Goal: Information Seeking & Learning: Learn about a topic

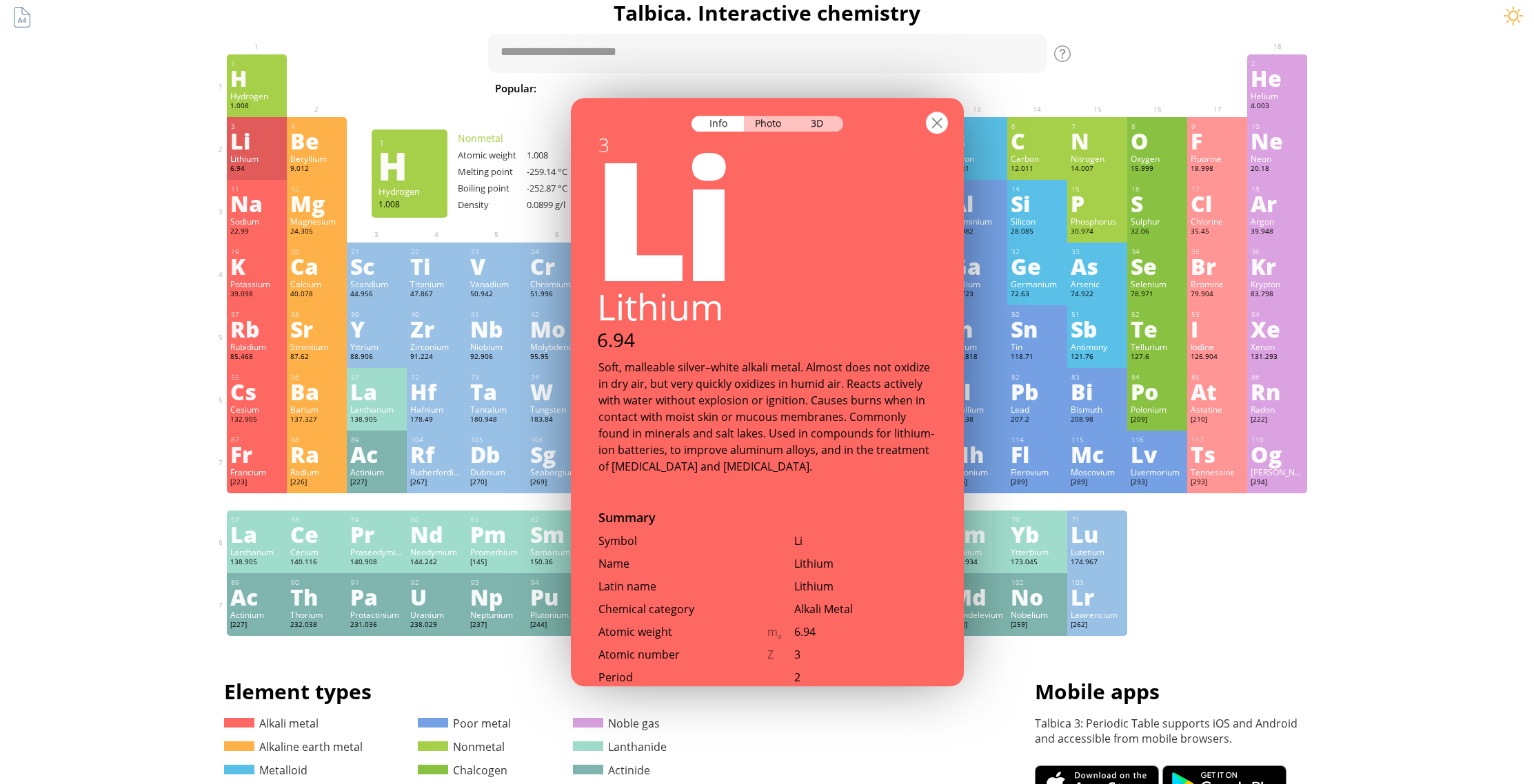
scroll to position [550, 0]
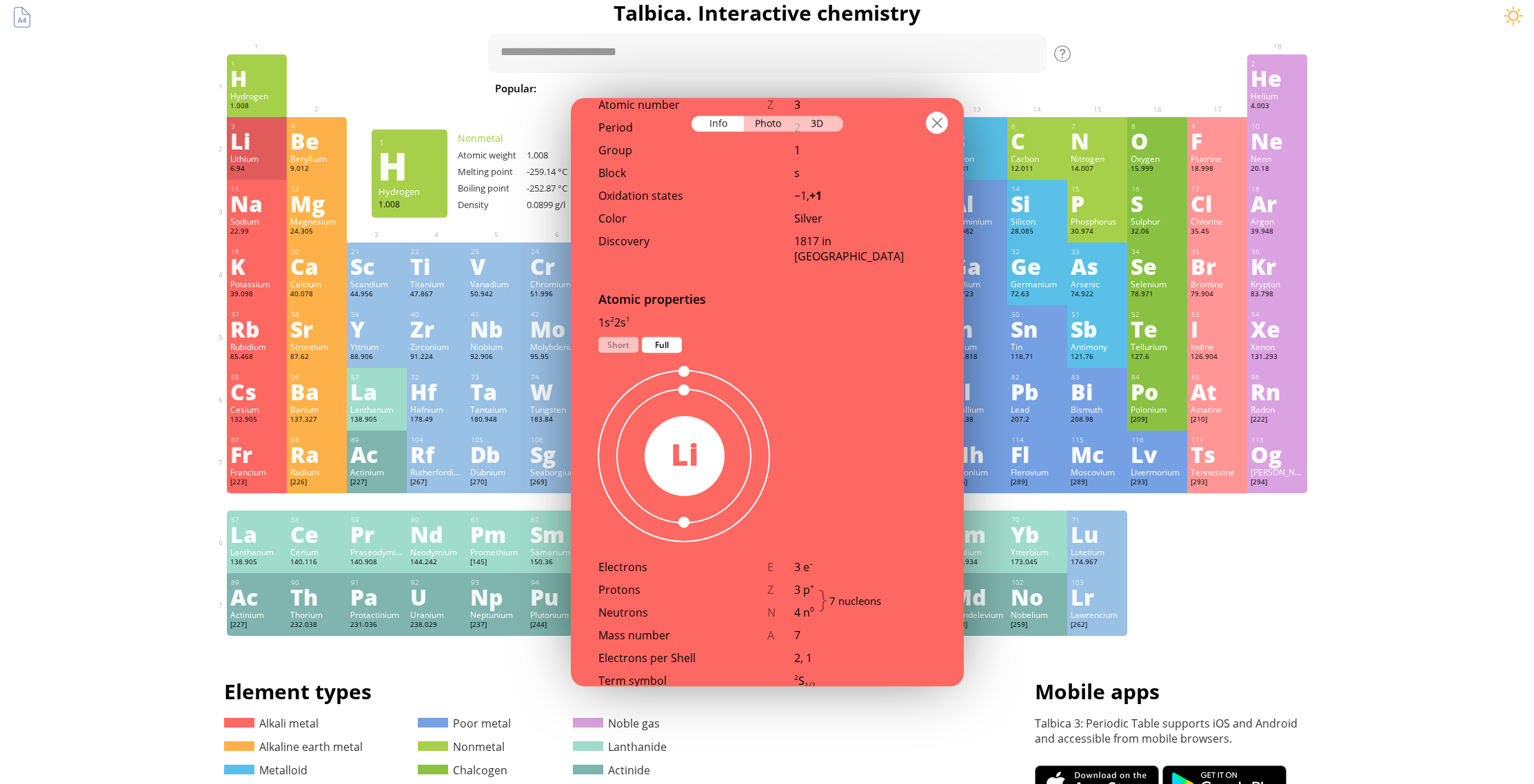
click at [938, 119] on div at bounding box center [937, 122] width 22 height 22
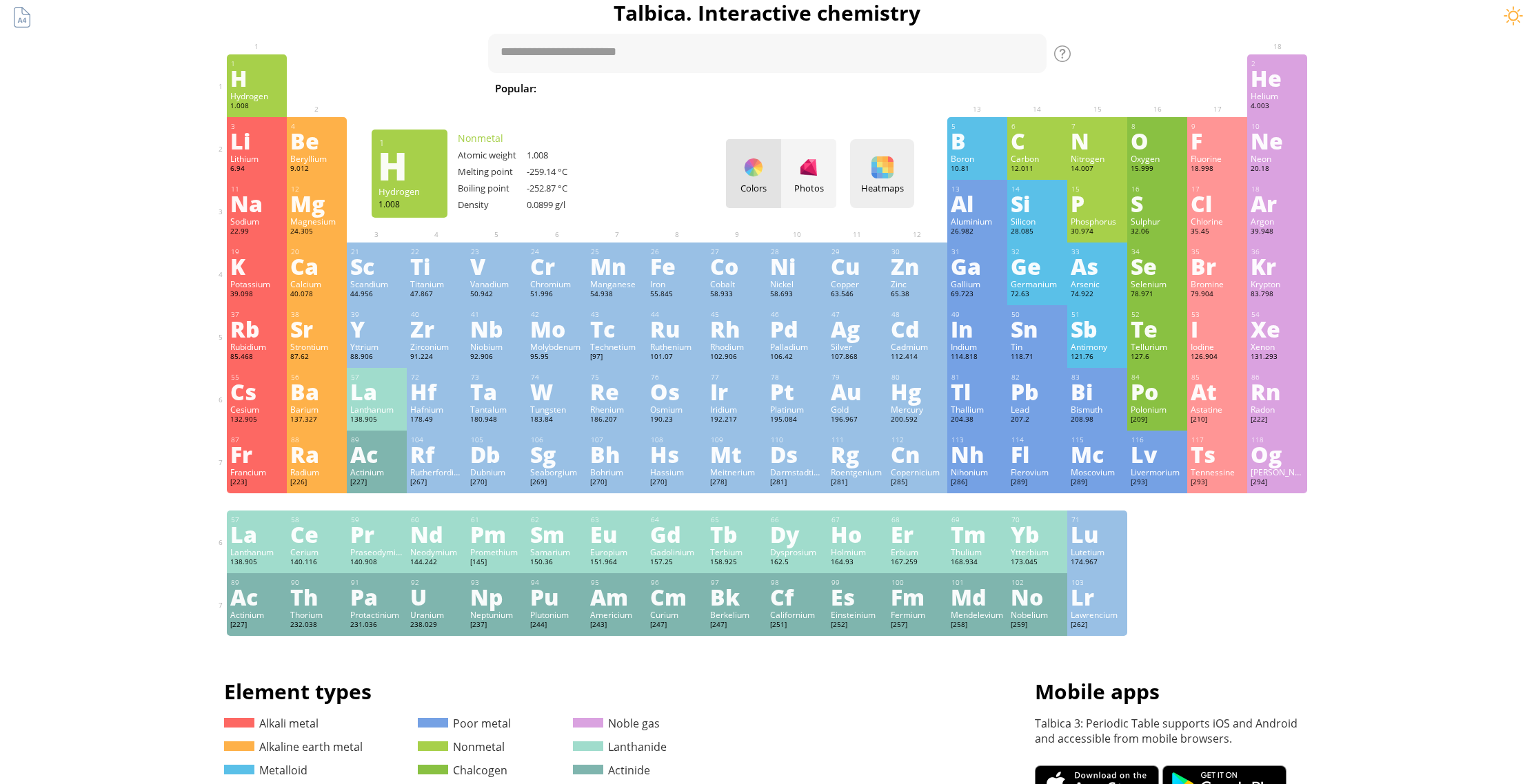
click at [885, 162] on div at bounding box center [882, 167] width 22 height 22
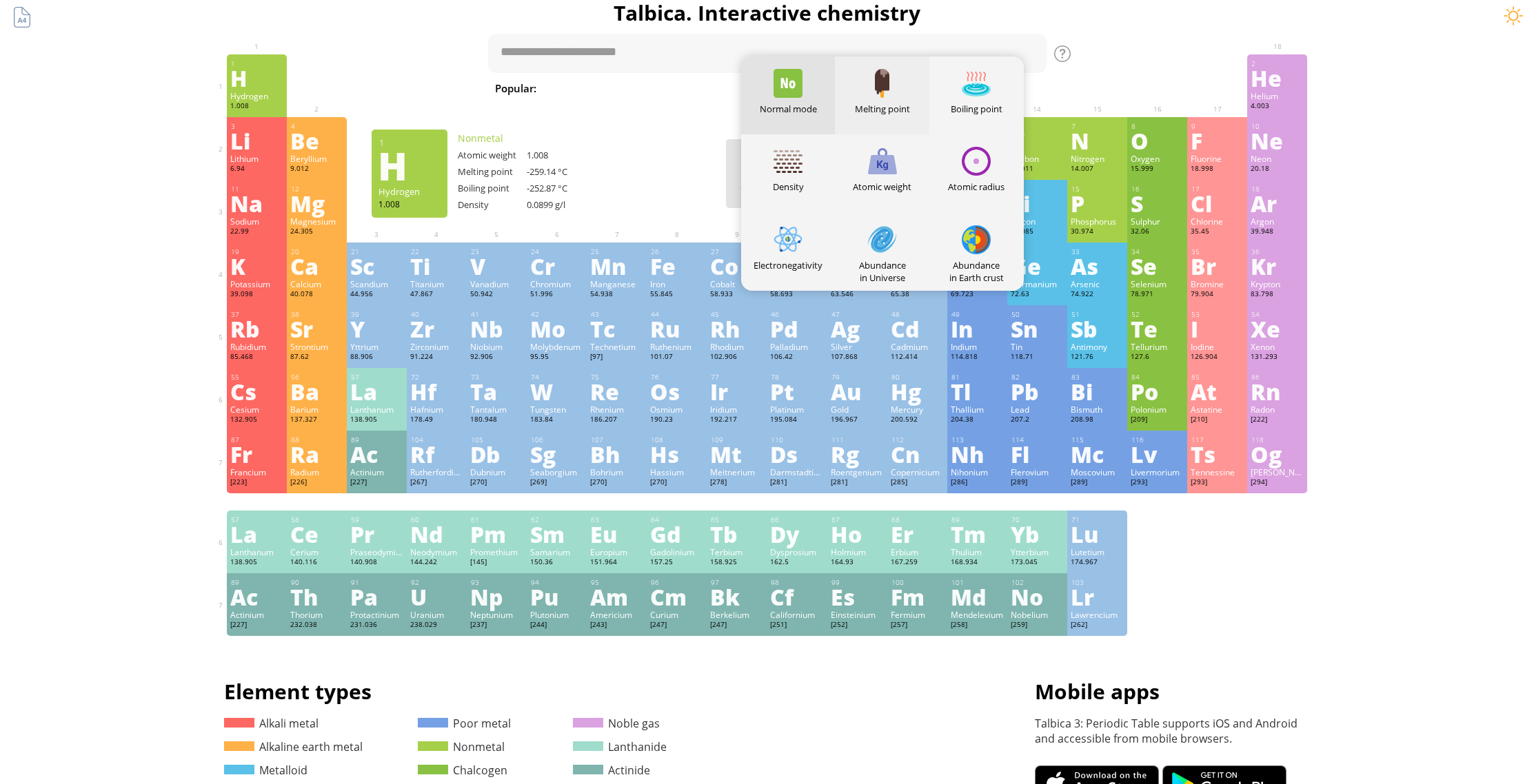
click at [910, 98] on div "Melting point" at bounding box center [882, 95] width 95 height 78
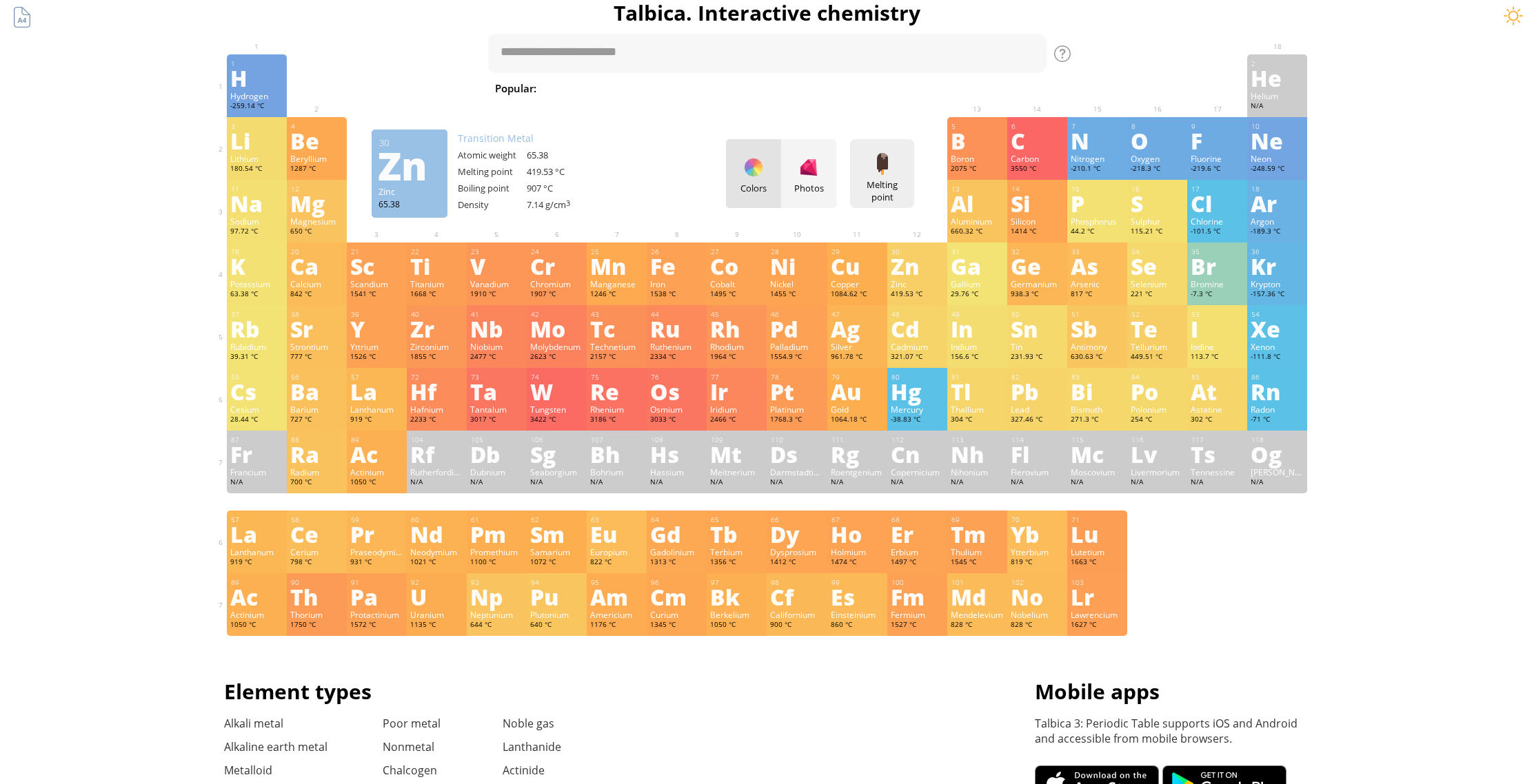
click at [882, 164] on div at bounding box center [882, 164] width 22 height 22
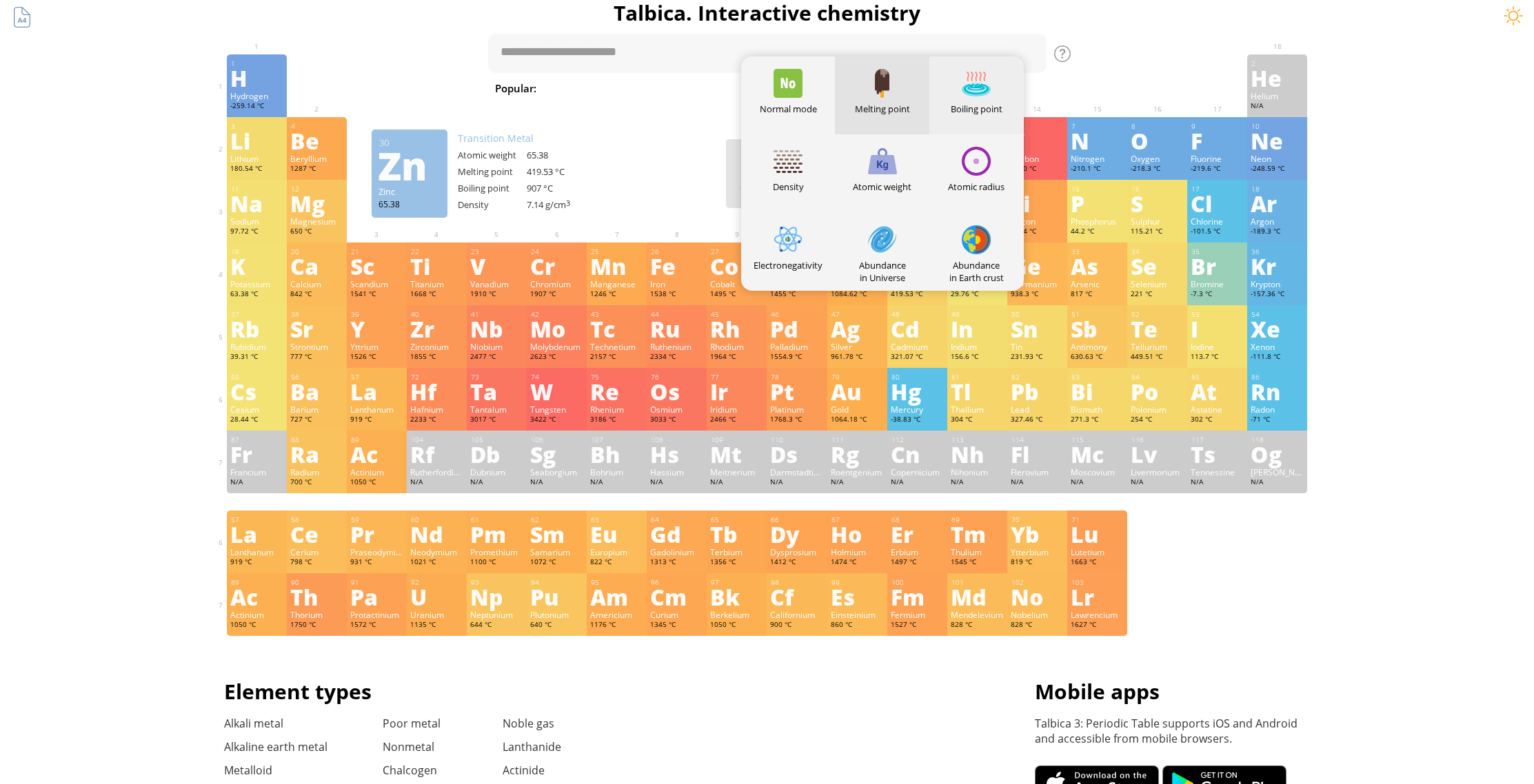
click at [985, 90] on div at bounding box center [977, 84] width 29 height 29
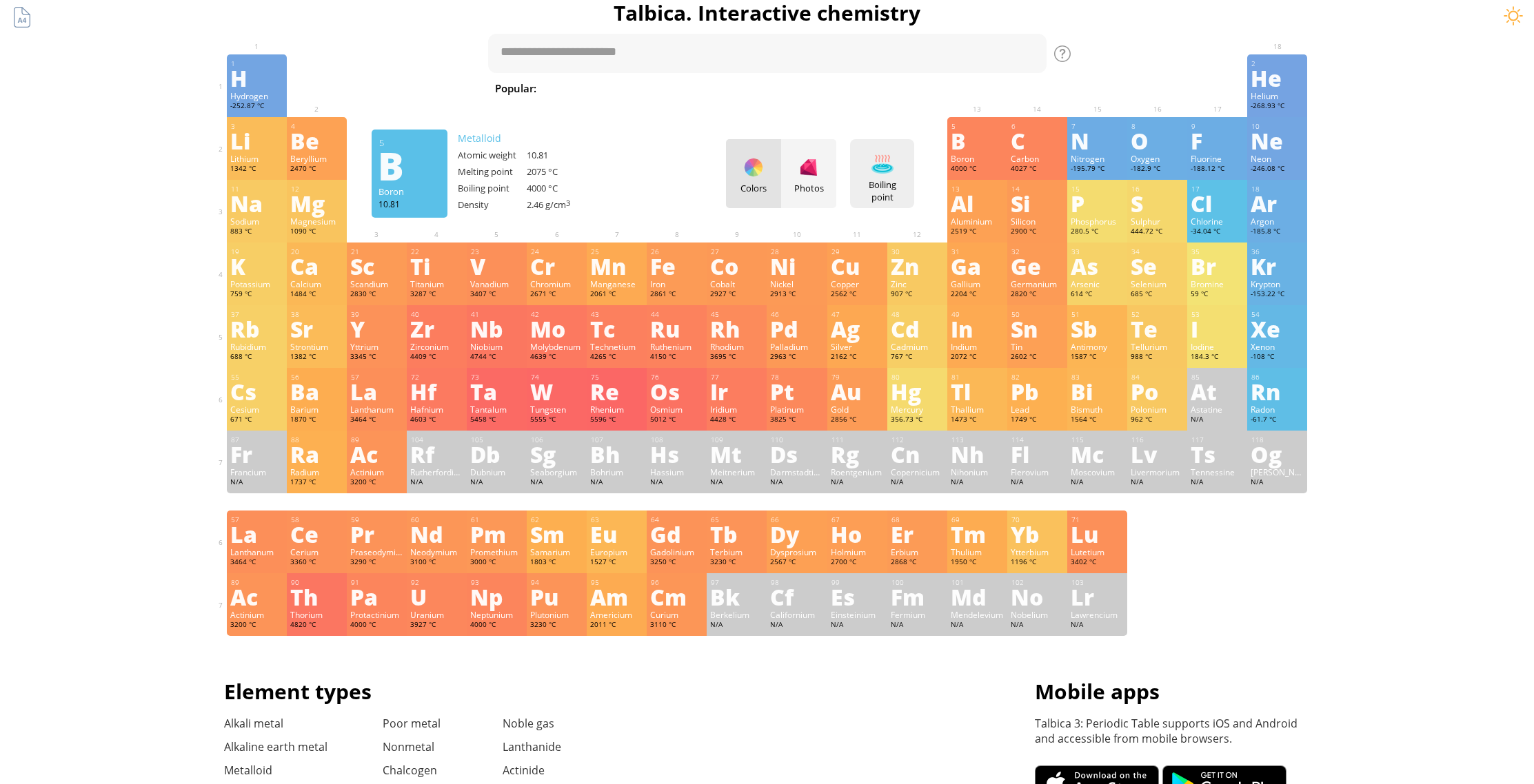
click at [884, 172] on div at bounding box center [882, 164] width 22 height 22
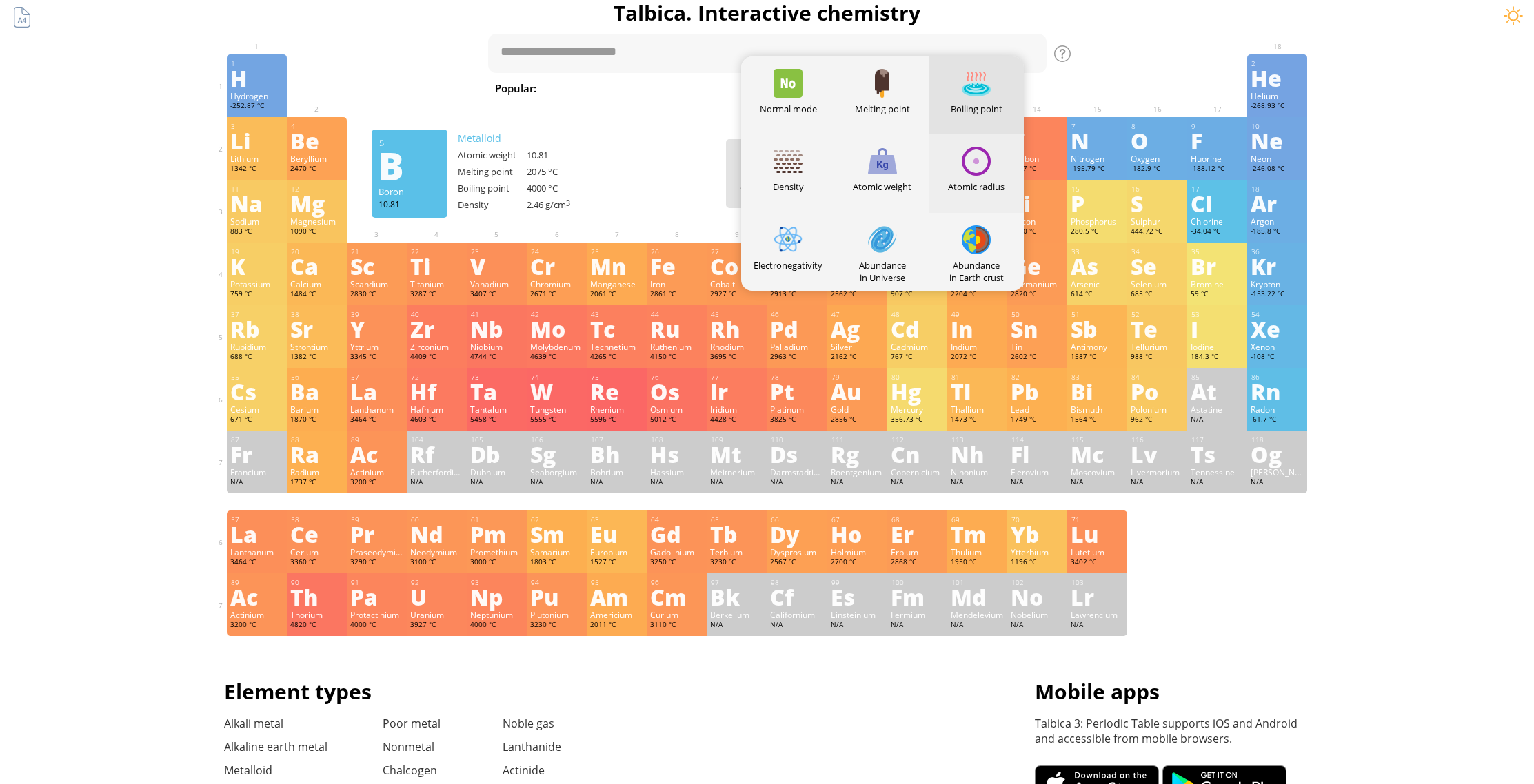
click at [989, 168] on div at bounding box center [977, 161] width 29 height 29
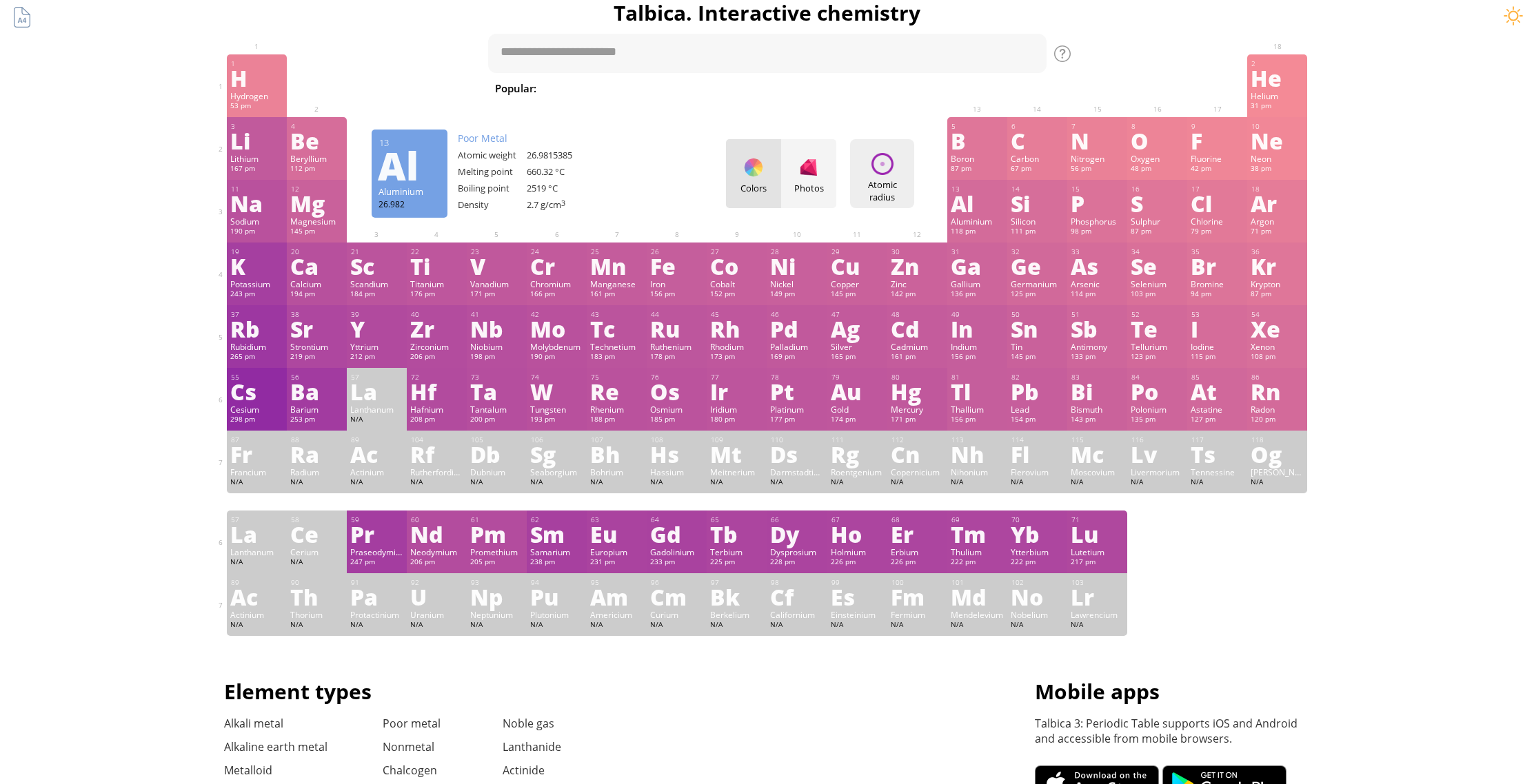
click at [899, 177] on div "Atomic radius Heatmaps Normal mode Melting point Boiling point Density Atomic w…" at bounding box center [882, 173] width 64 height 69
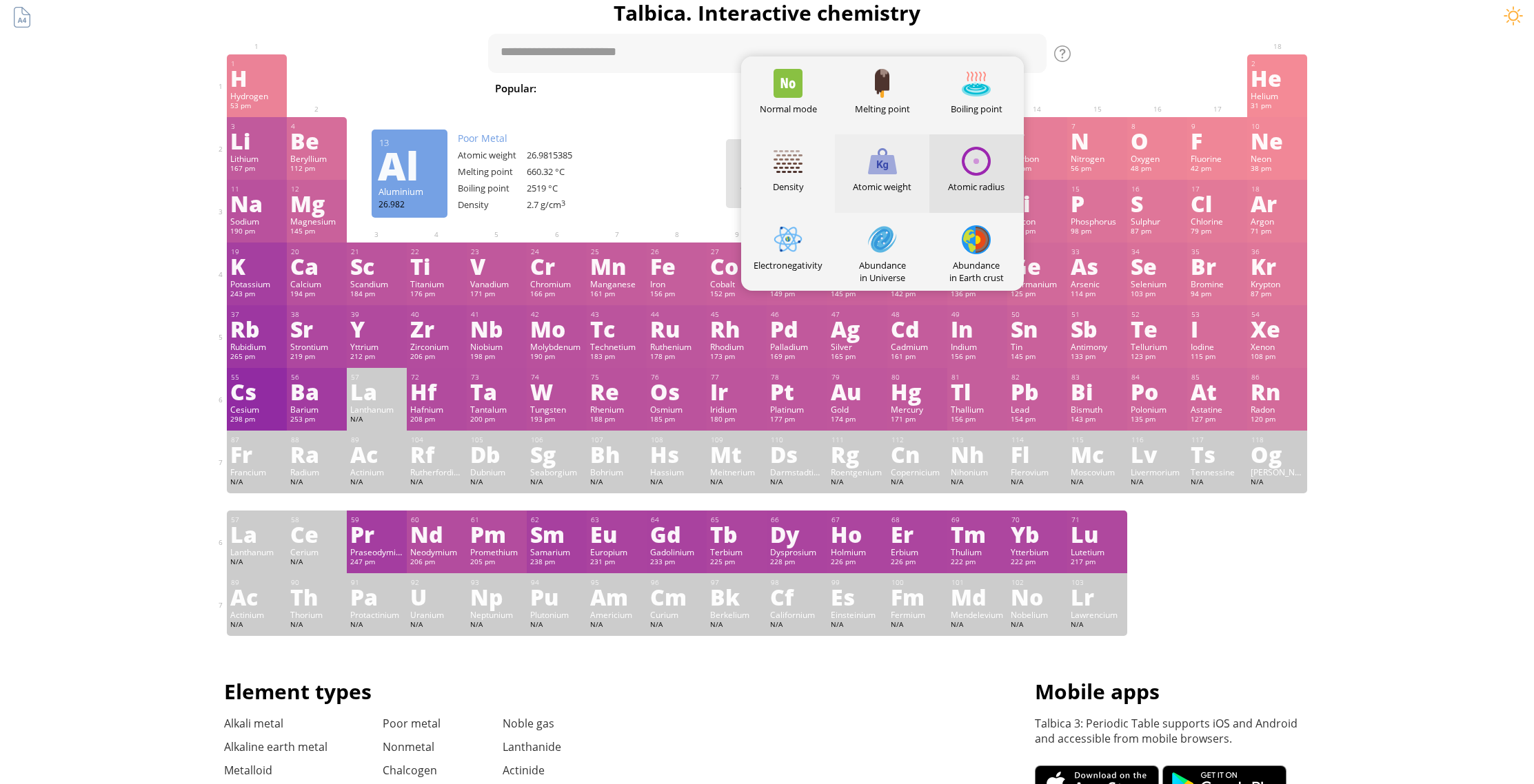
click at [894, 174] on div at bounding box center [883, 161] width 29 height 29
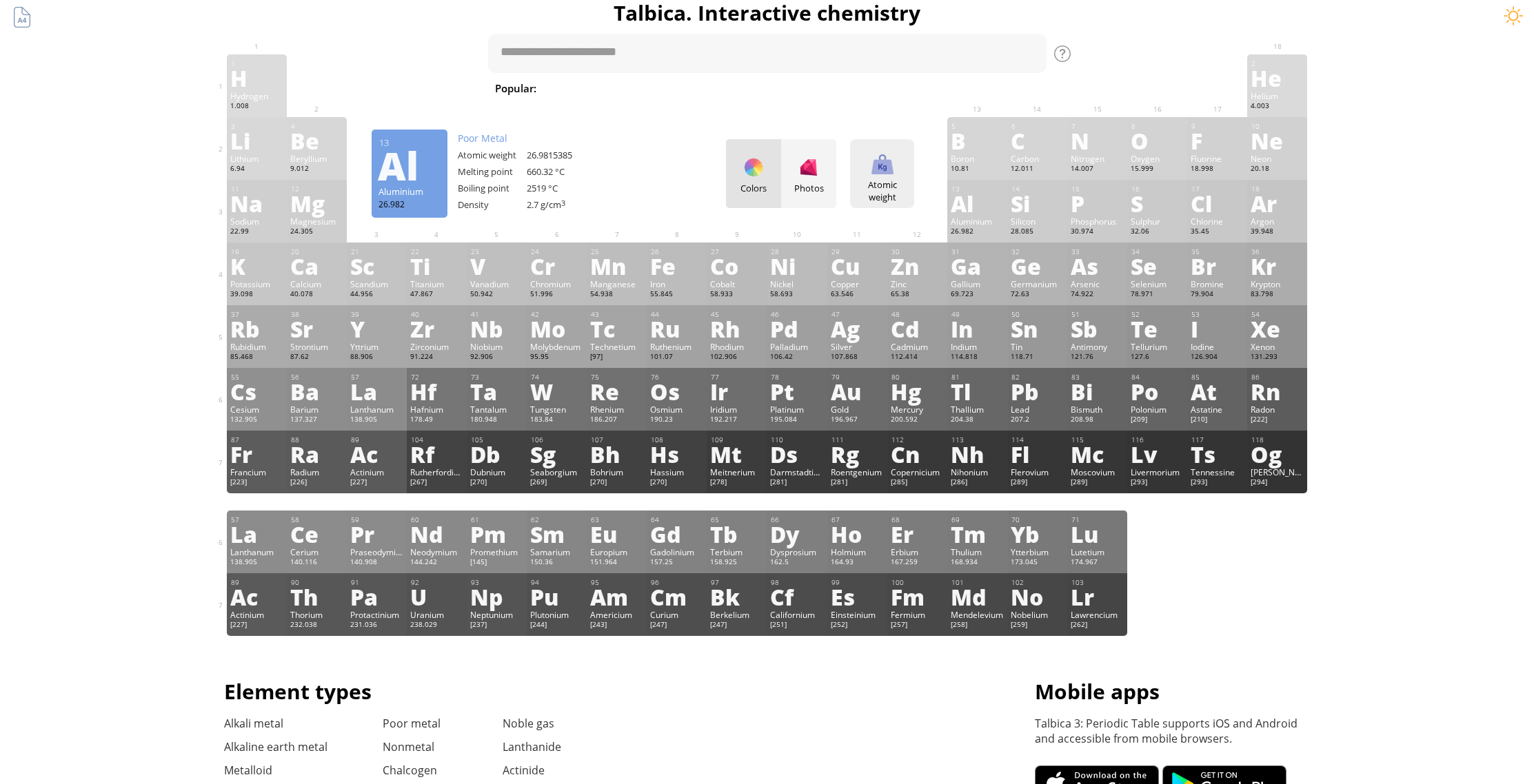
click at [890, 165] on div at bounding box center [882, 164] width 22 height 22
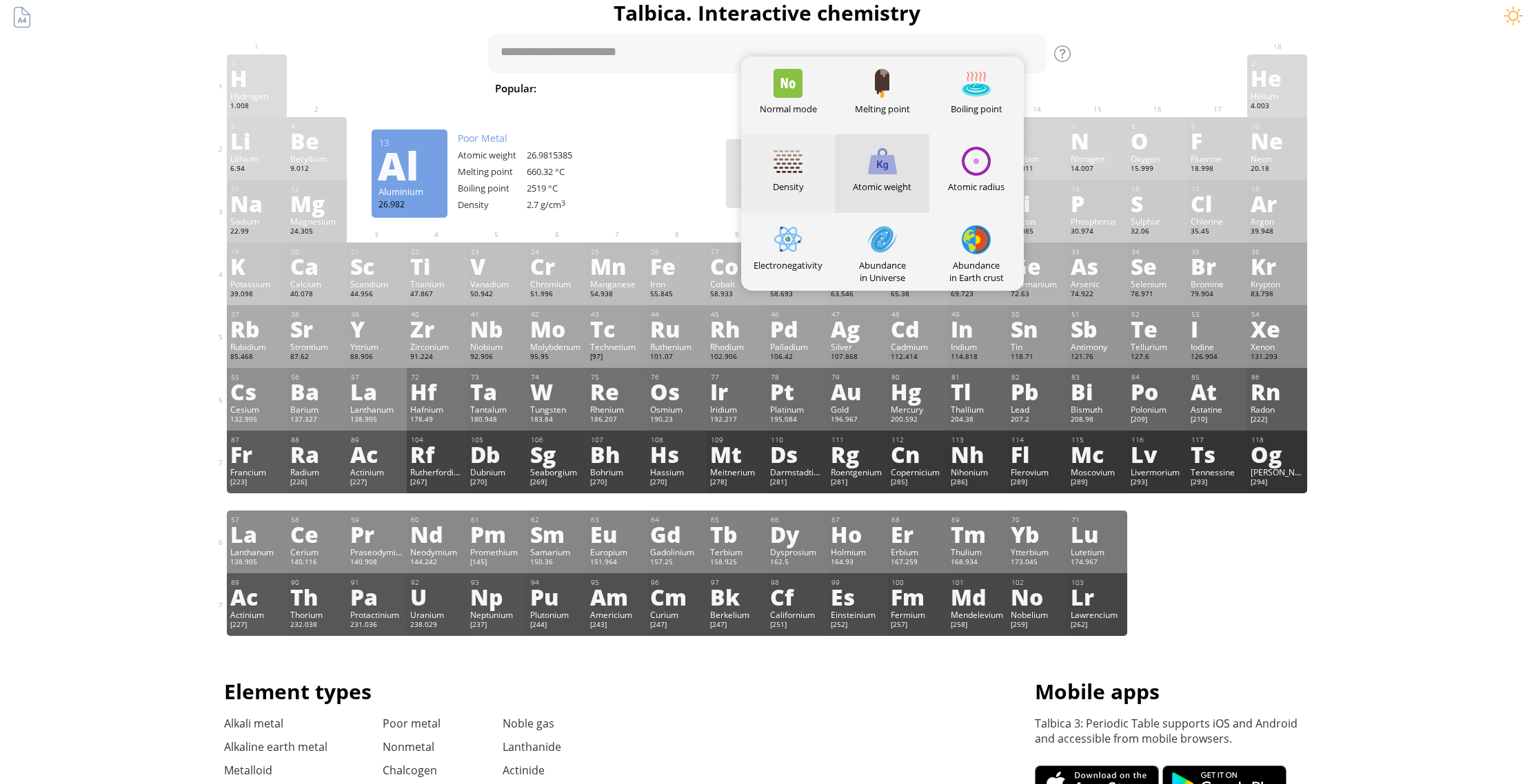
click at [820, 174] on div "Density" at bounding box center [788, 173] width 95 height 78
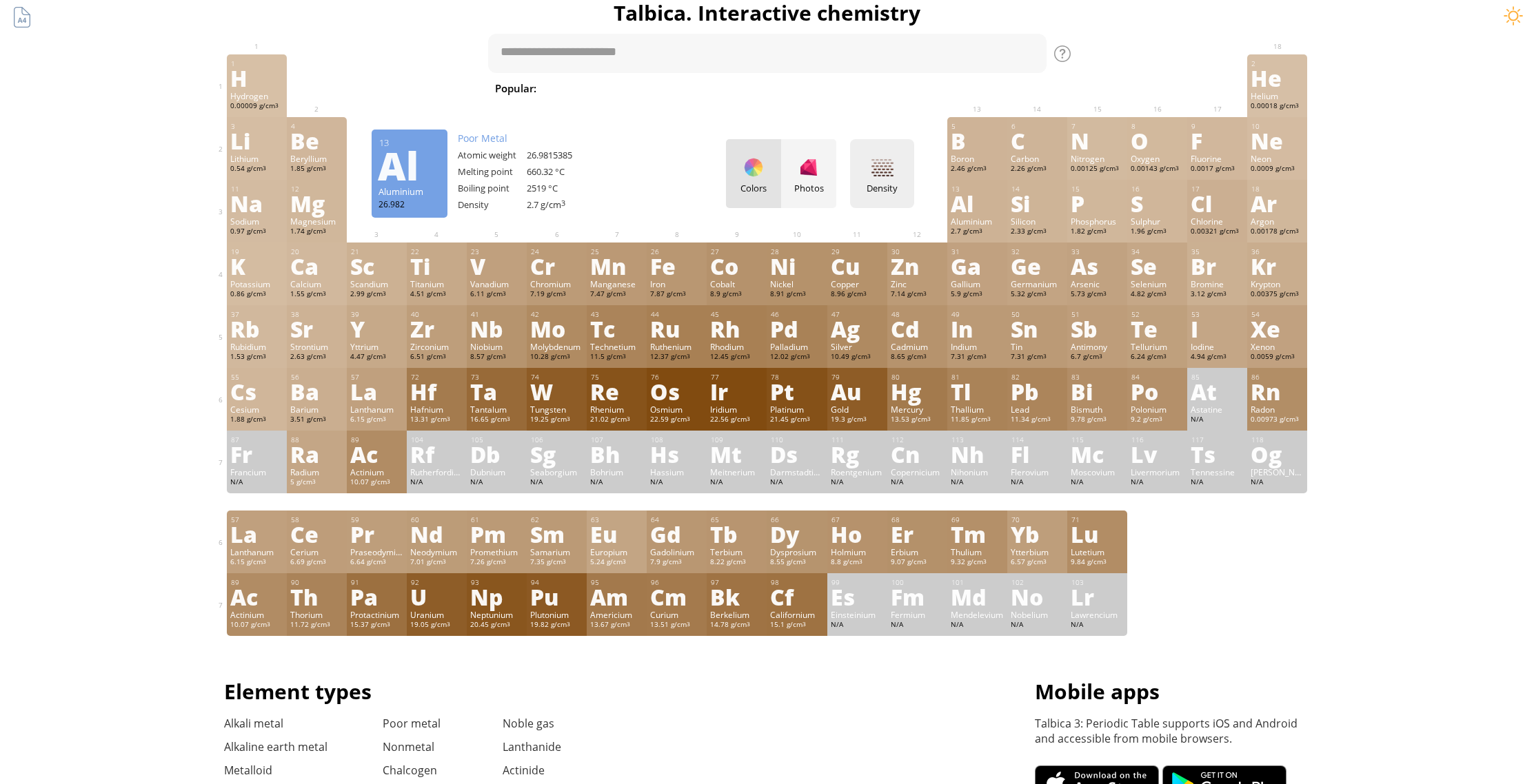
click at [870, 172] on div "Density Heatmaps Normal mode Melting point Boiling point Density Atomic weight …" at bounding box center [882, 173] width 64 height 69
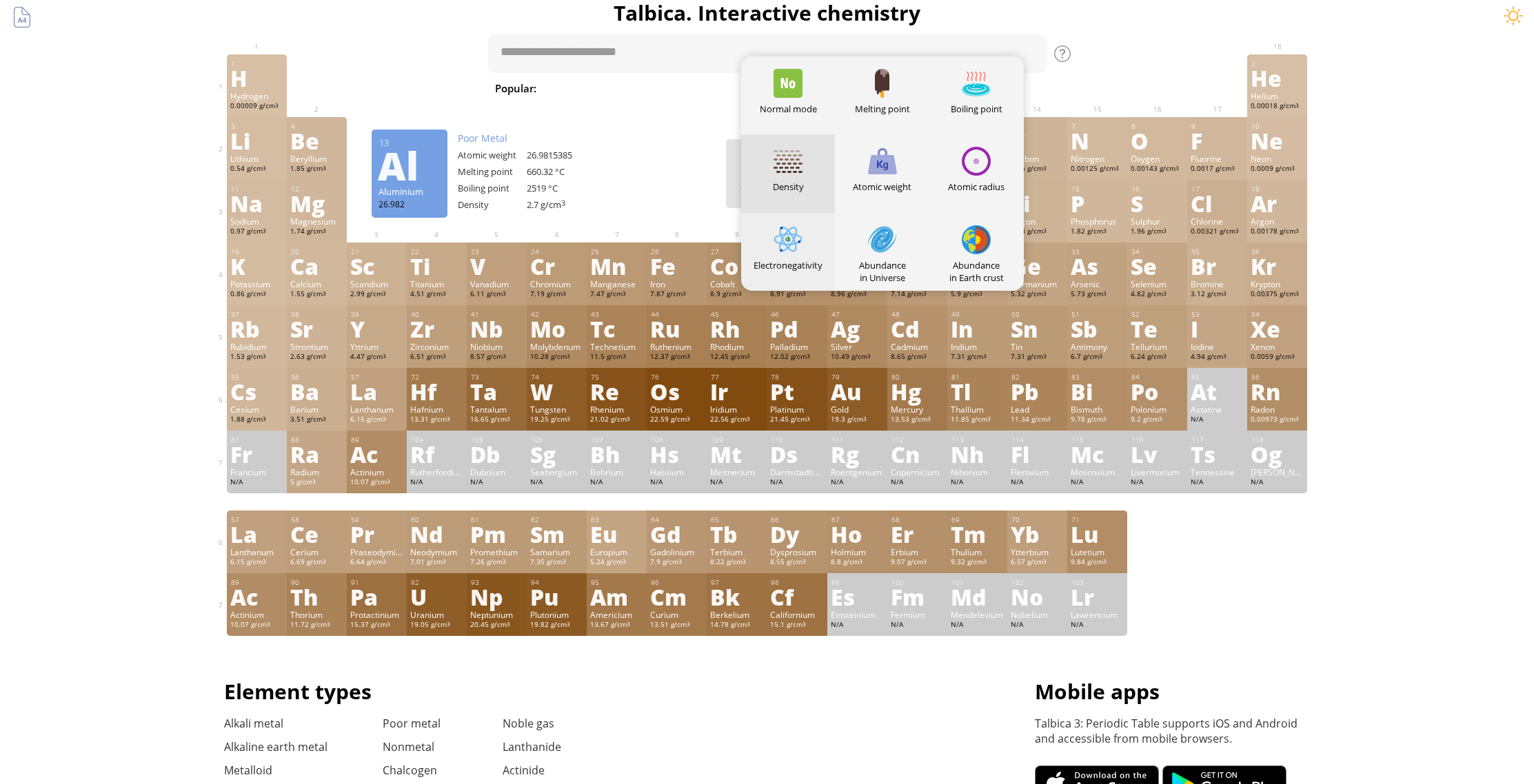
click at [811, 231] on div "Electronegativity" at bounding box center [788, 252] width 95 height 78
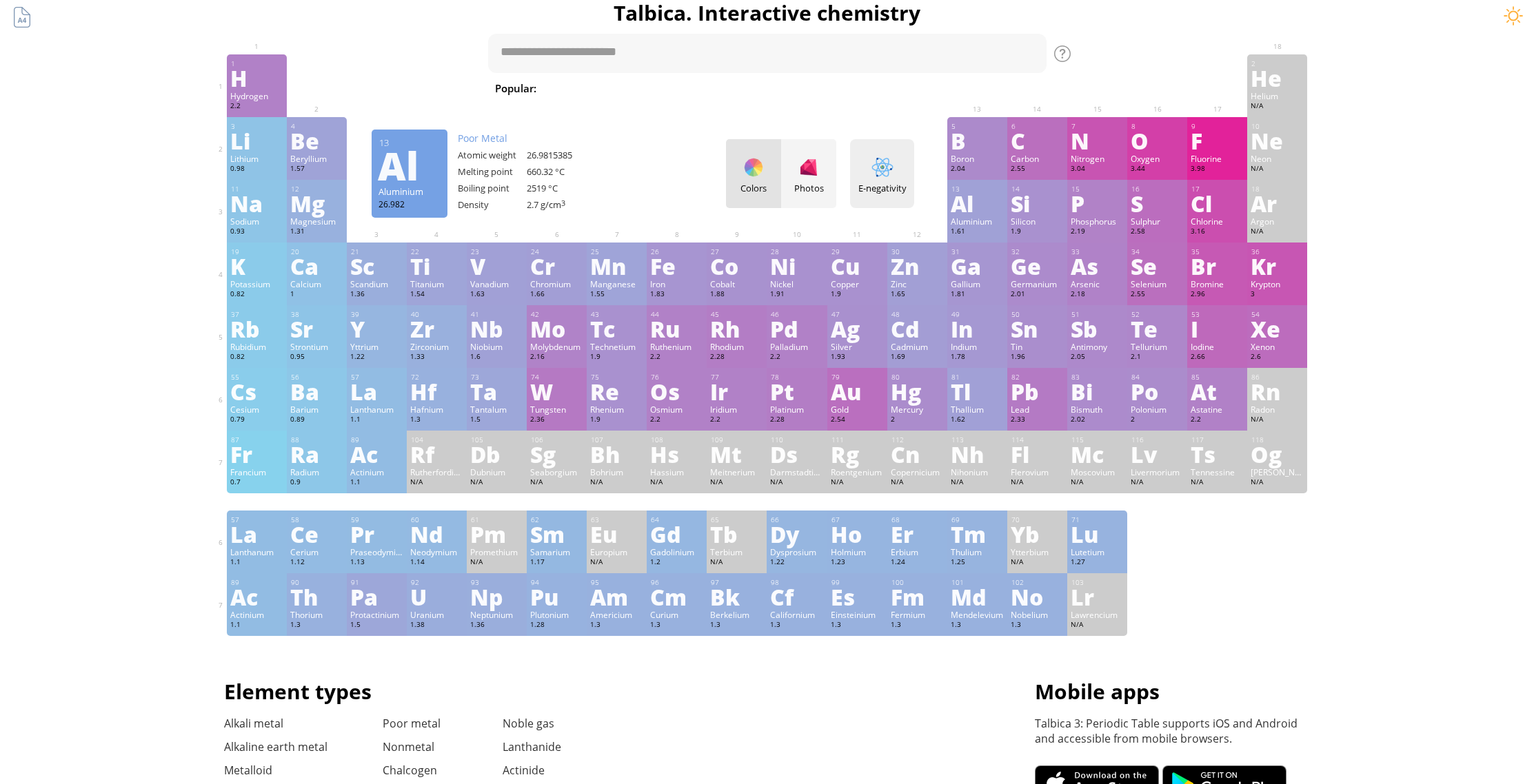
click at [894, 163] on div at bounding box center [882, 167] width 22 height 22
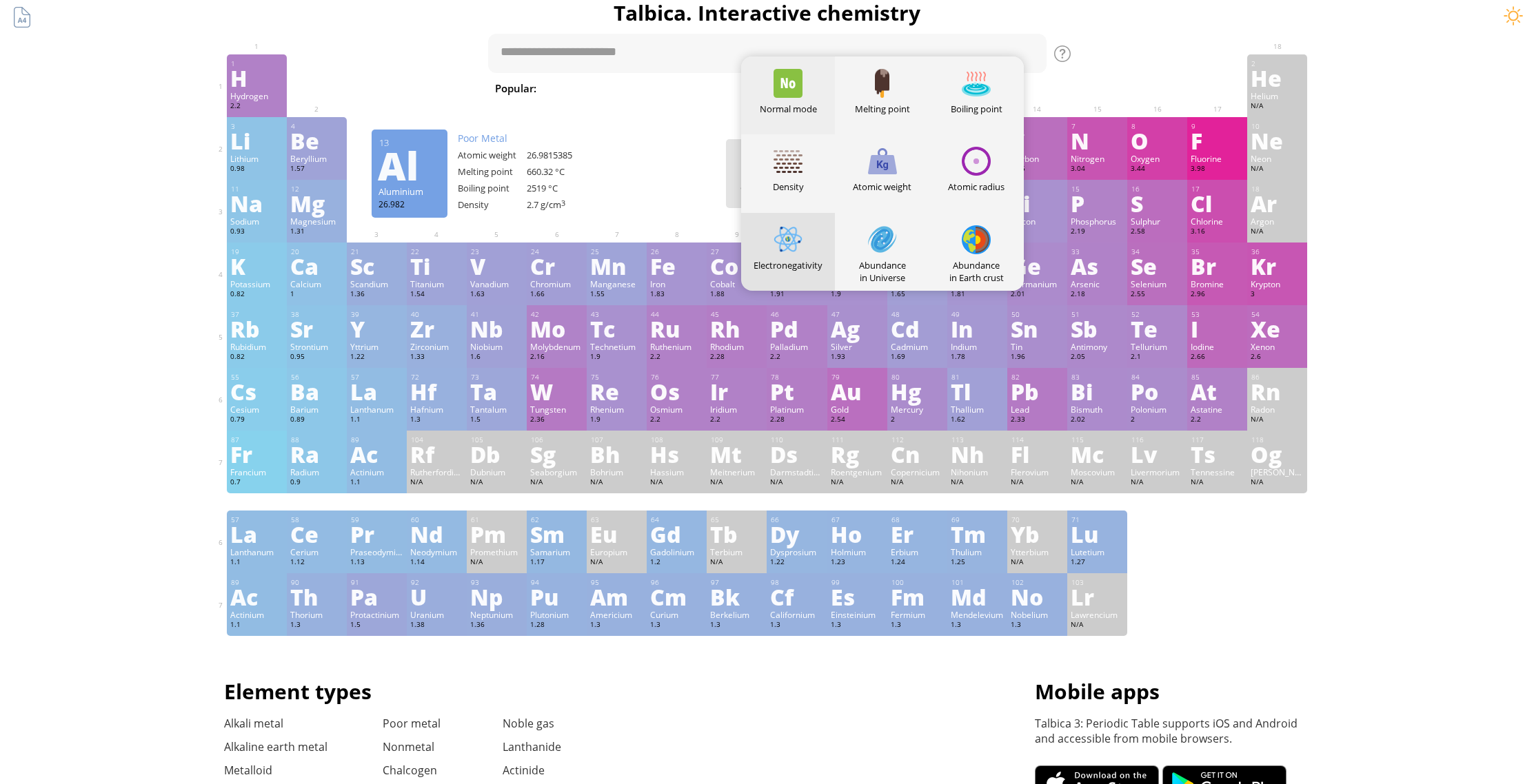
click at [792, 92] on div at bounding box center [788, 84] width 29 height 29
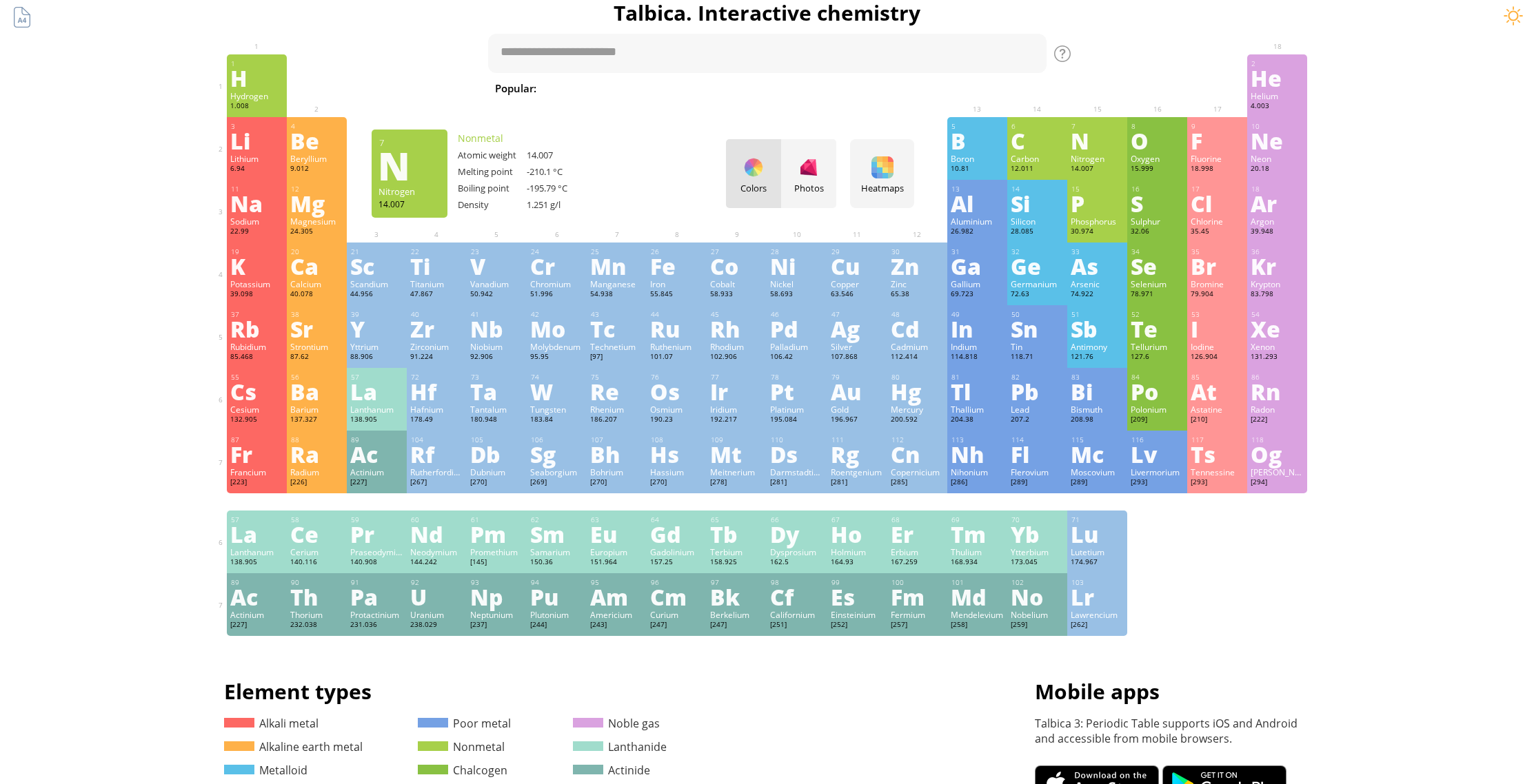
click at [1094, 145] on div "N" at bounding box center [1097, 140] width 53 height 22
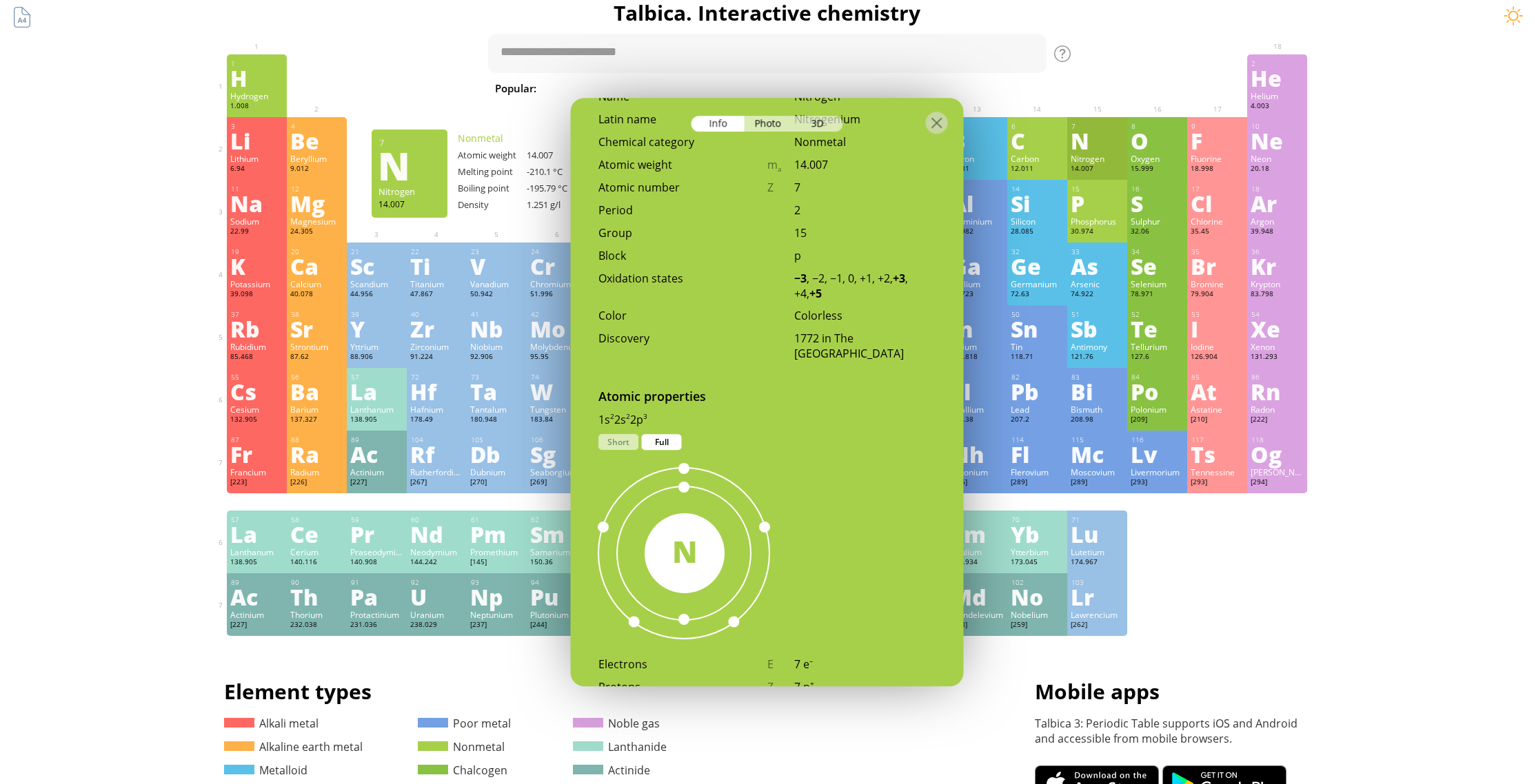
scroll to position [616, 0]
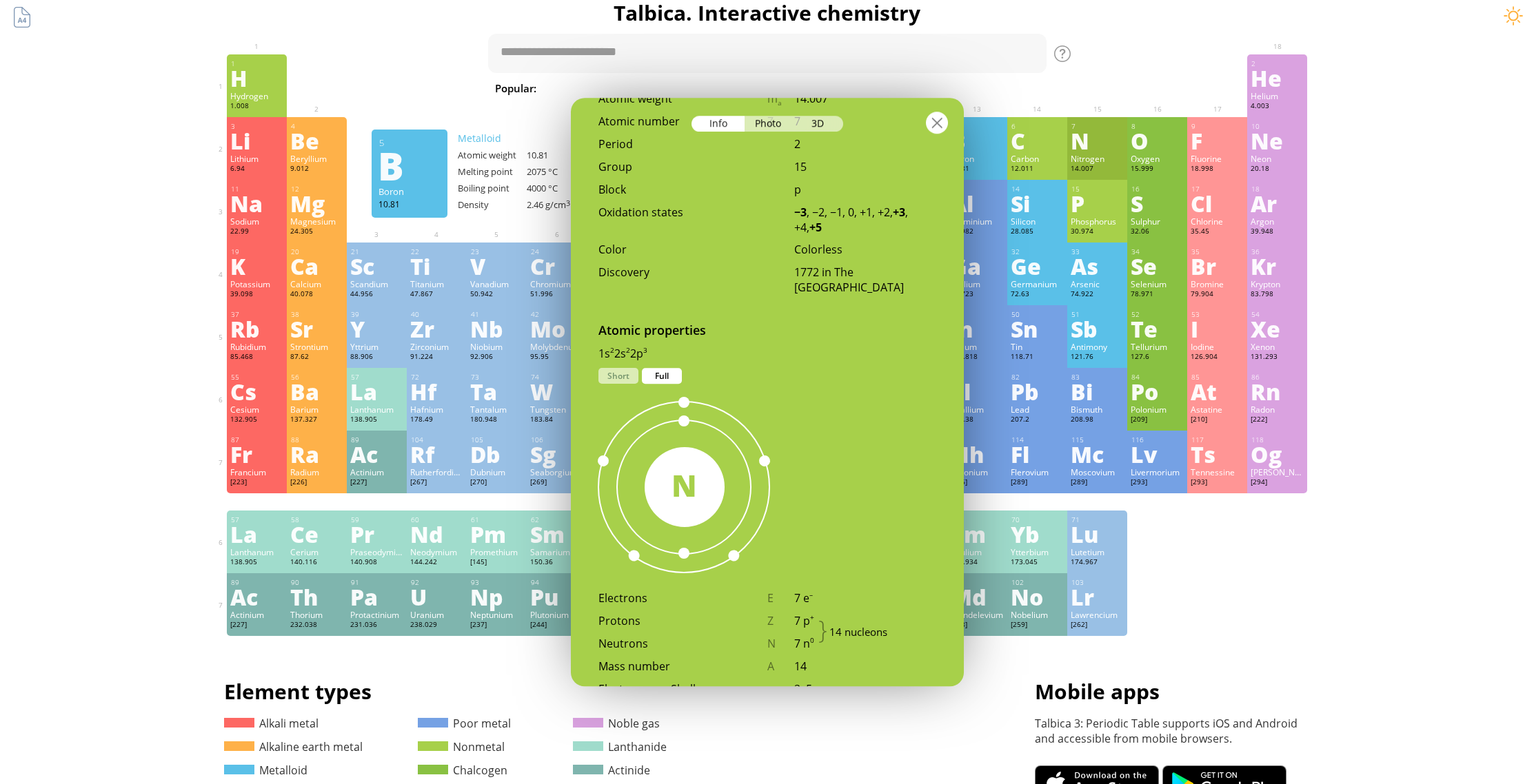
click at [937, 127] on div at bounding box center [937, 122] width 22 height 22
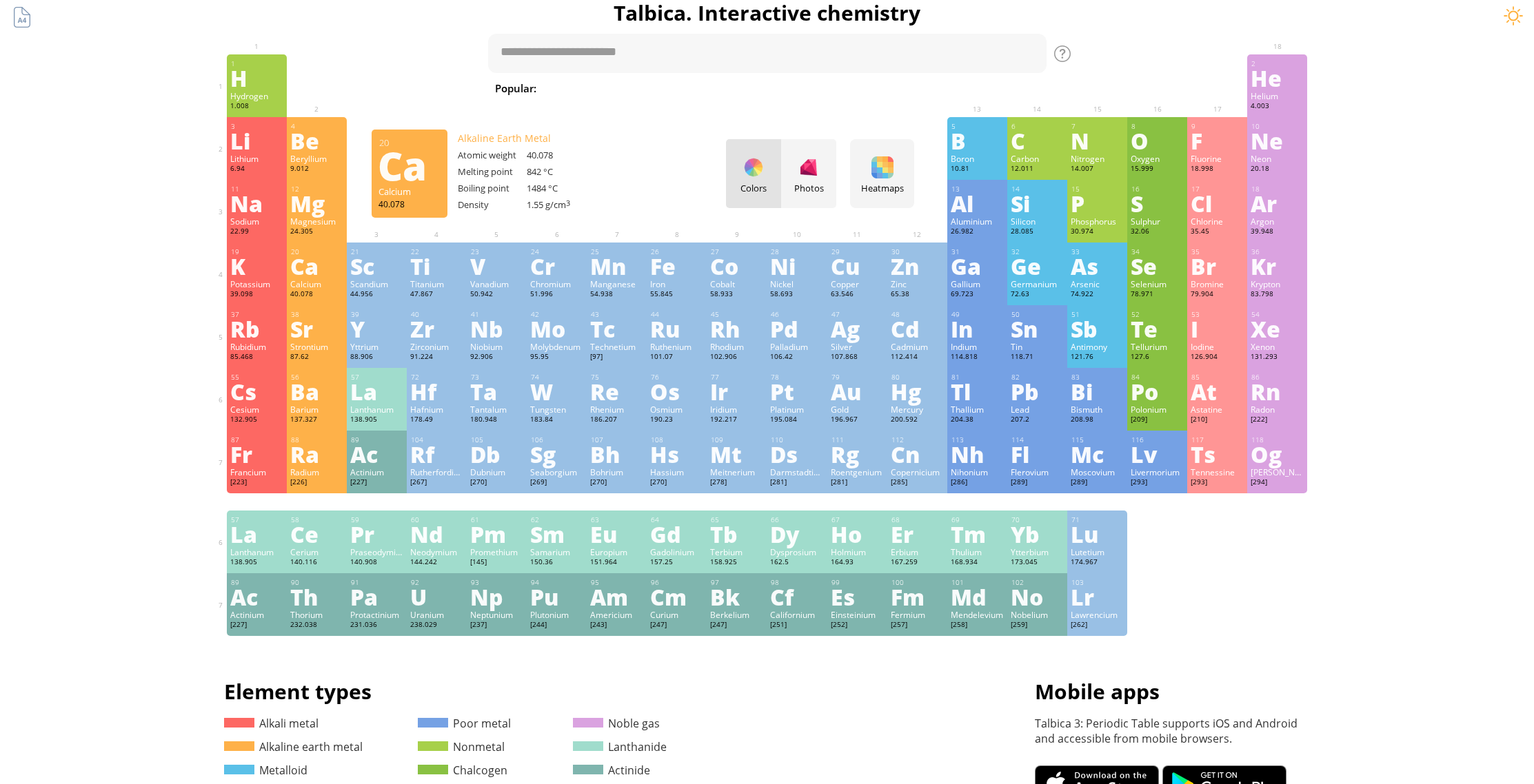
click at [330, 281] on div "Calcium" at bounding box center [317, 284] width 53 height 11
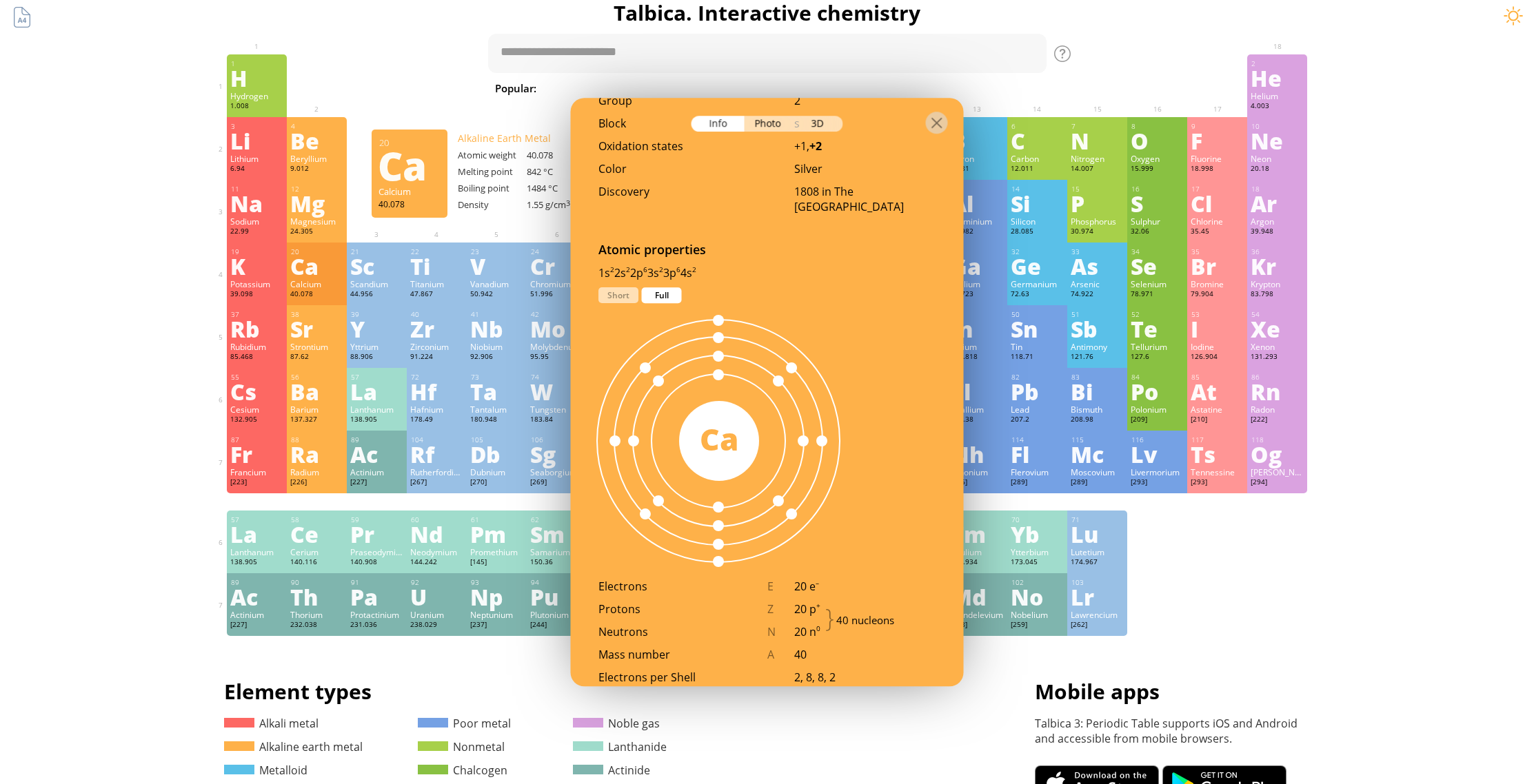
scroll to position [567, 0]
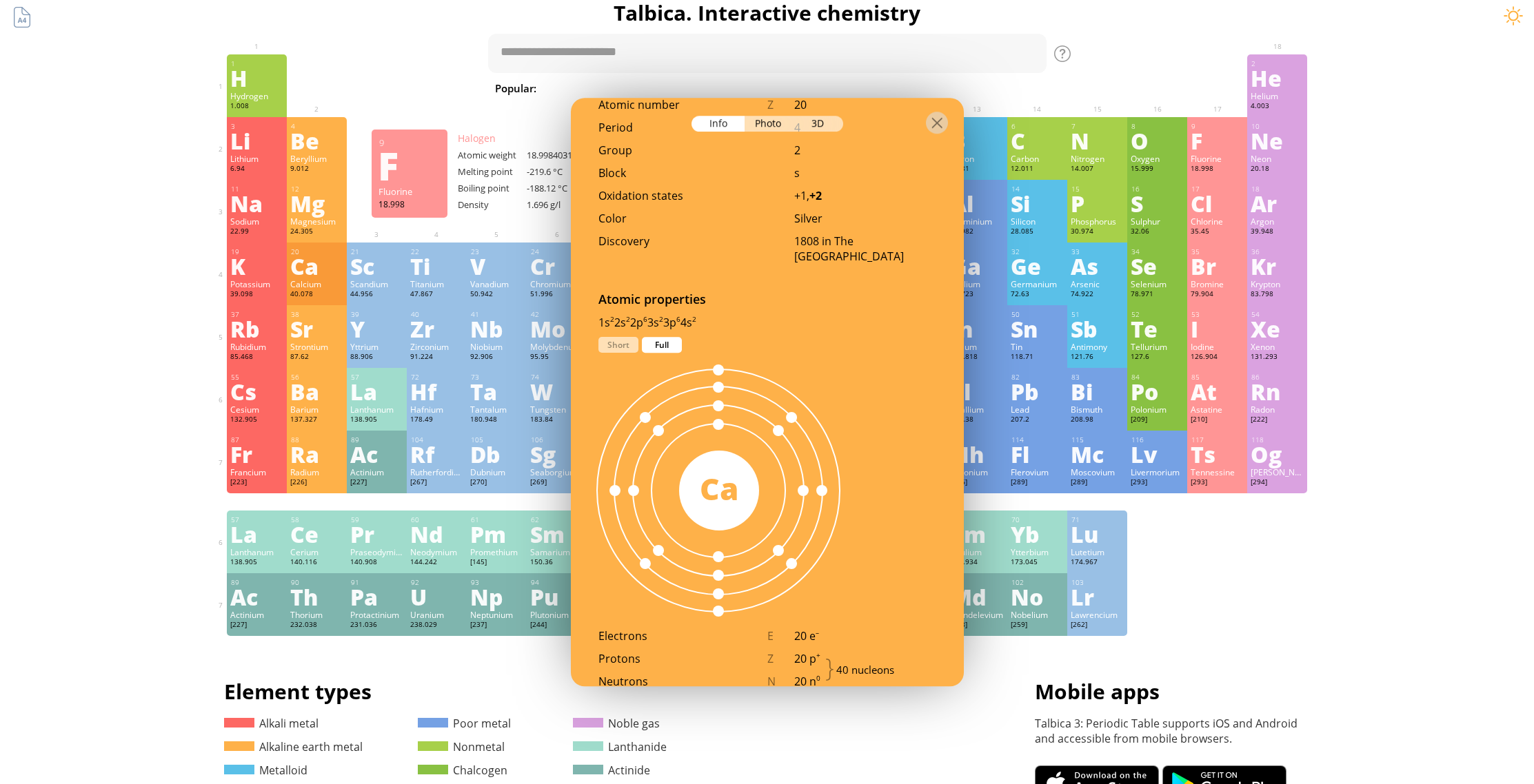
click at [1220, 142] on div "F" at bounding box center [1217, 140] width 53 height 22
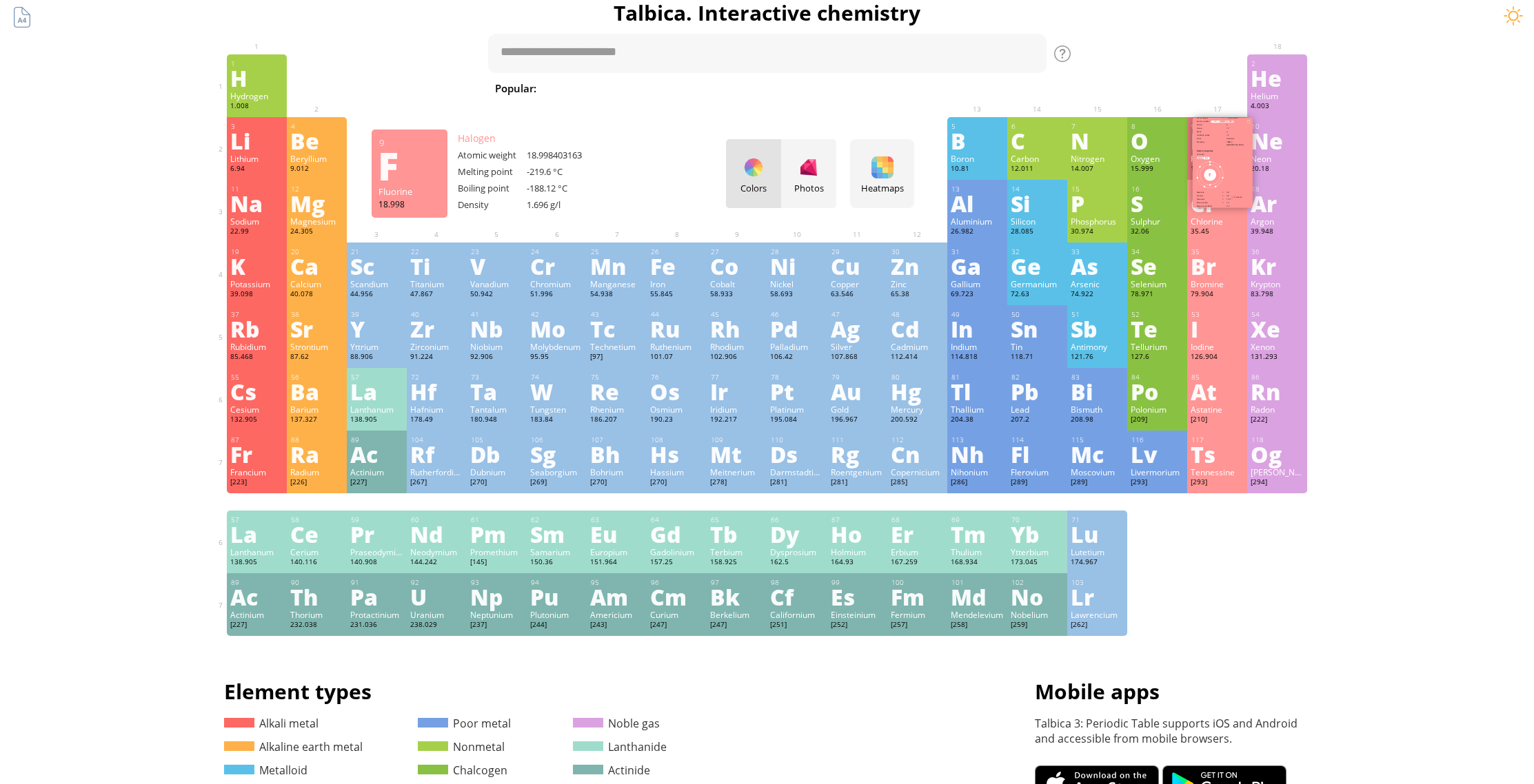
scroll to position [583, 0]
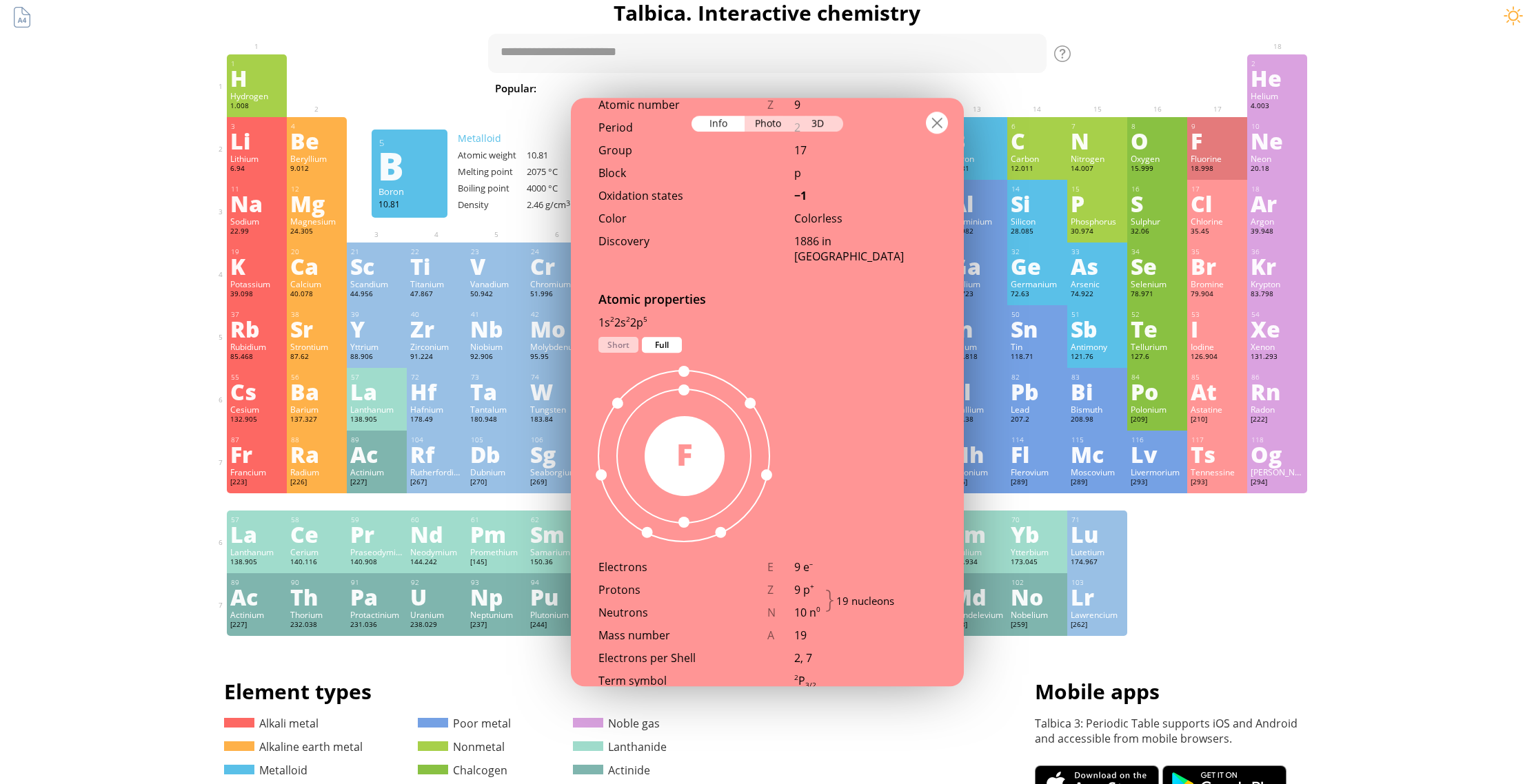
click at [941, 125] on div at bounding box center [937, 122] width 22 height 22
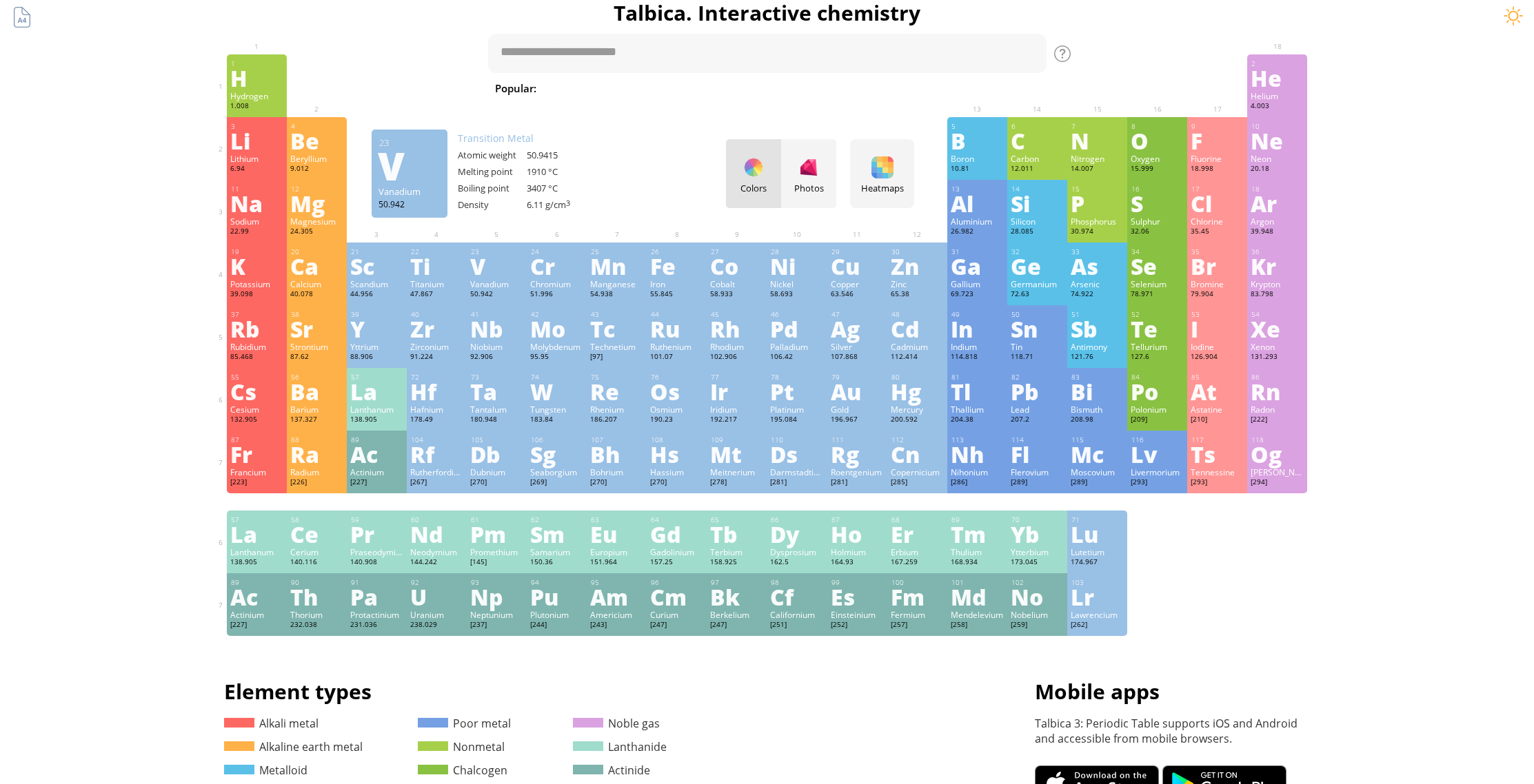
click at [488, 272] on div "V" at bounding box center [496, 266] width 53 height 22
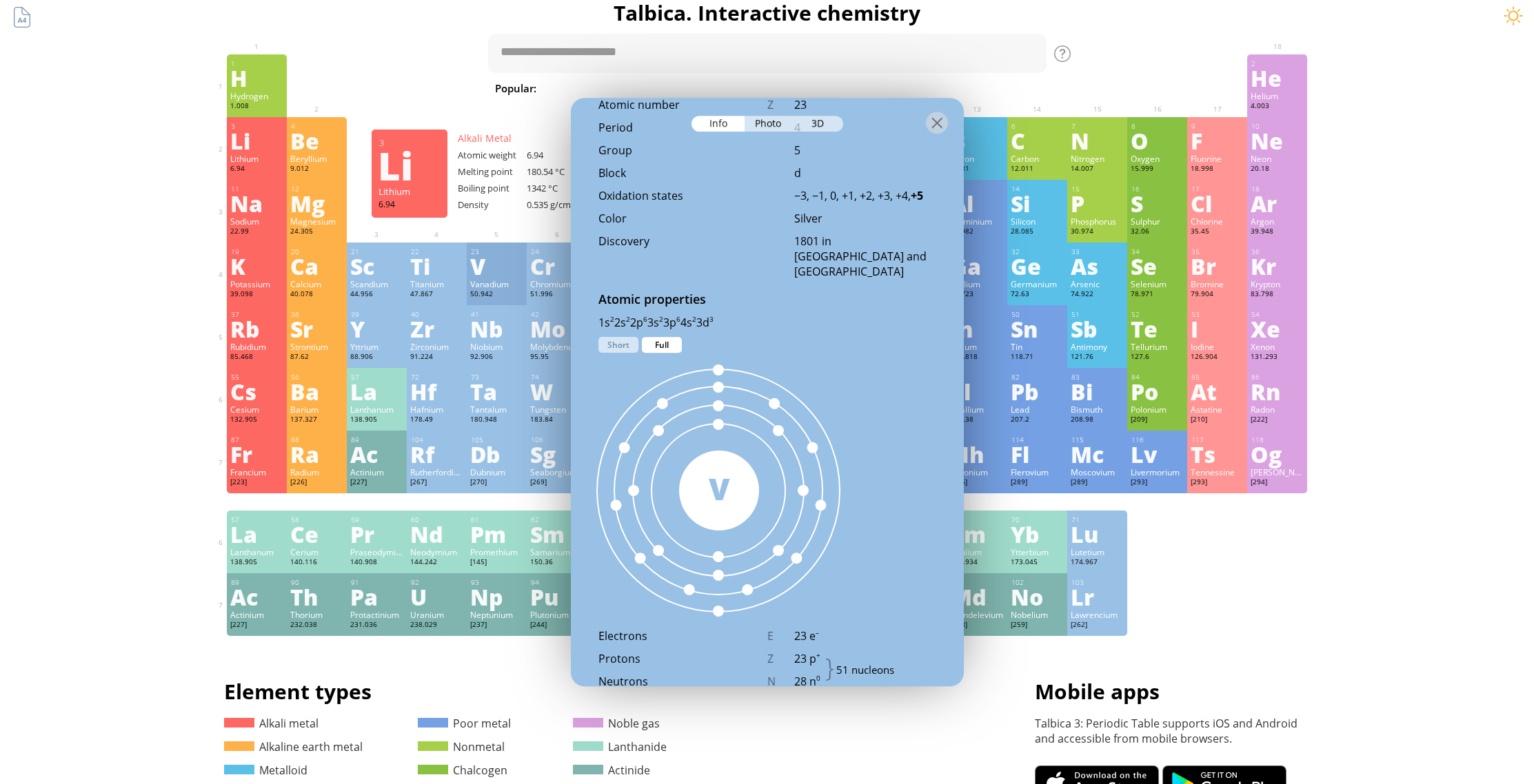
click at [248, 147] on div "Li" at bounding box center [256, 140] width 53 height 22
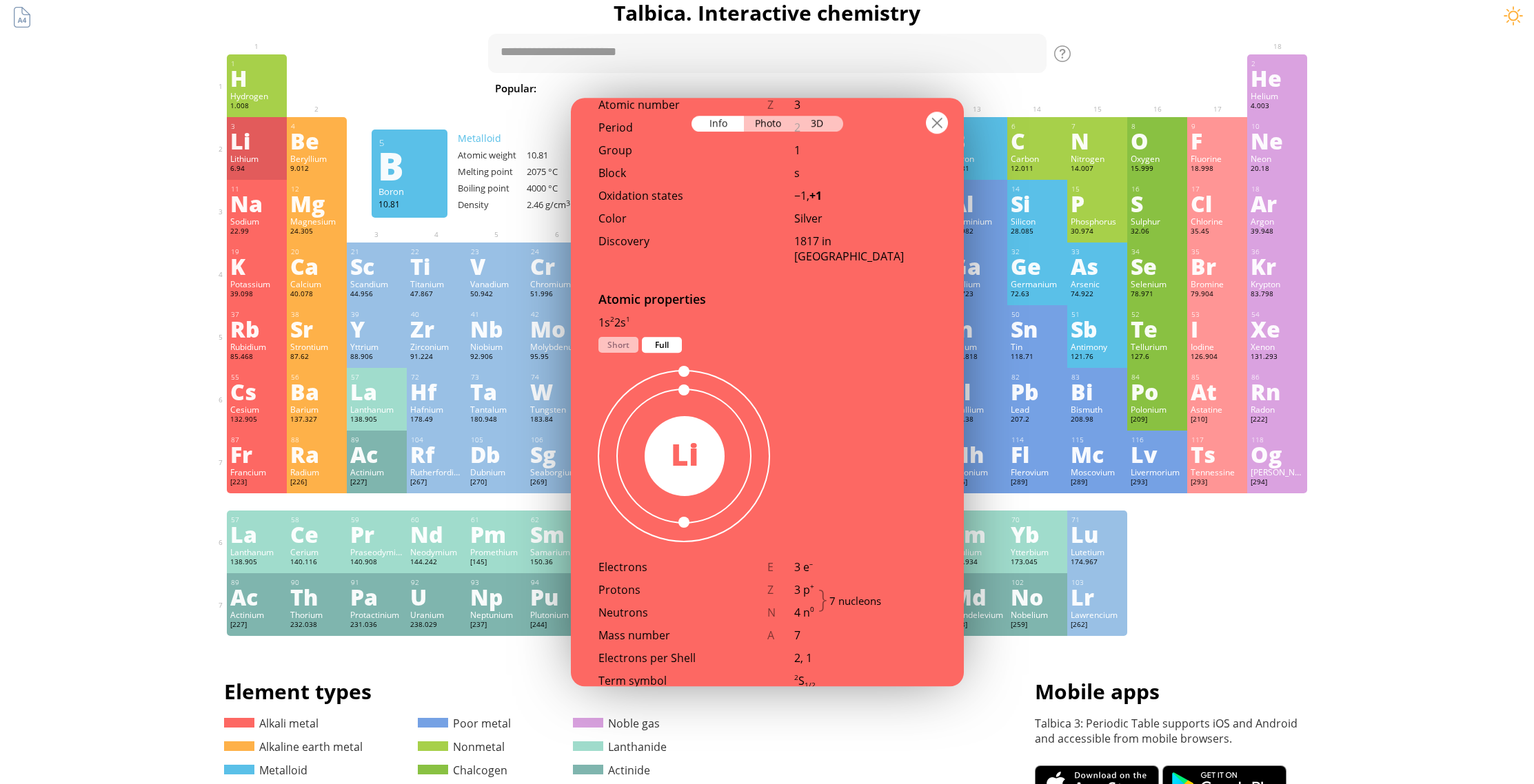
click at [930, 124] on div at bounding box center [937, 122] width 22 height 22
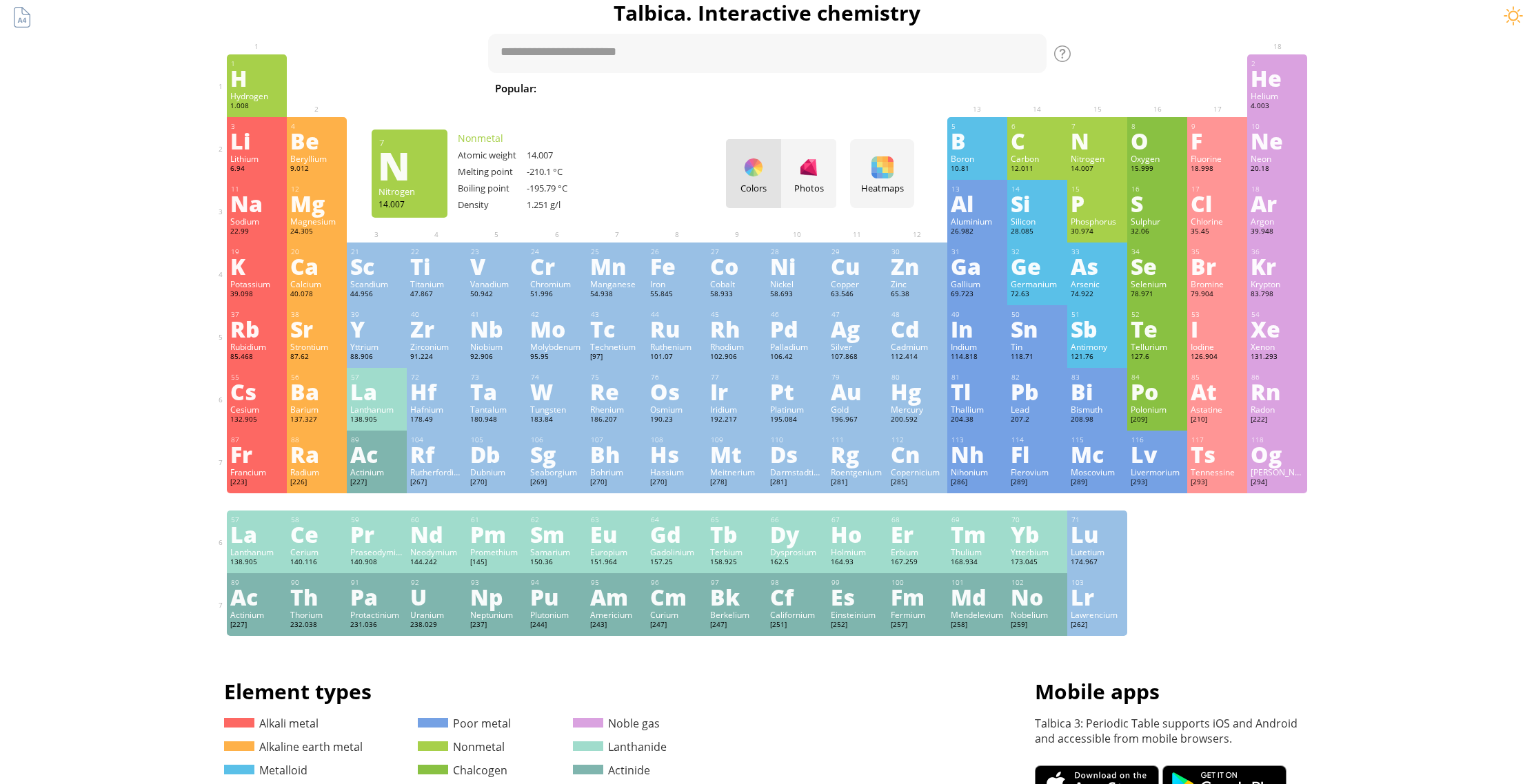
click at [1084, 129] on div "N" at bounding box center [1097, 140] width 53 height 22
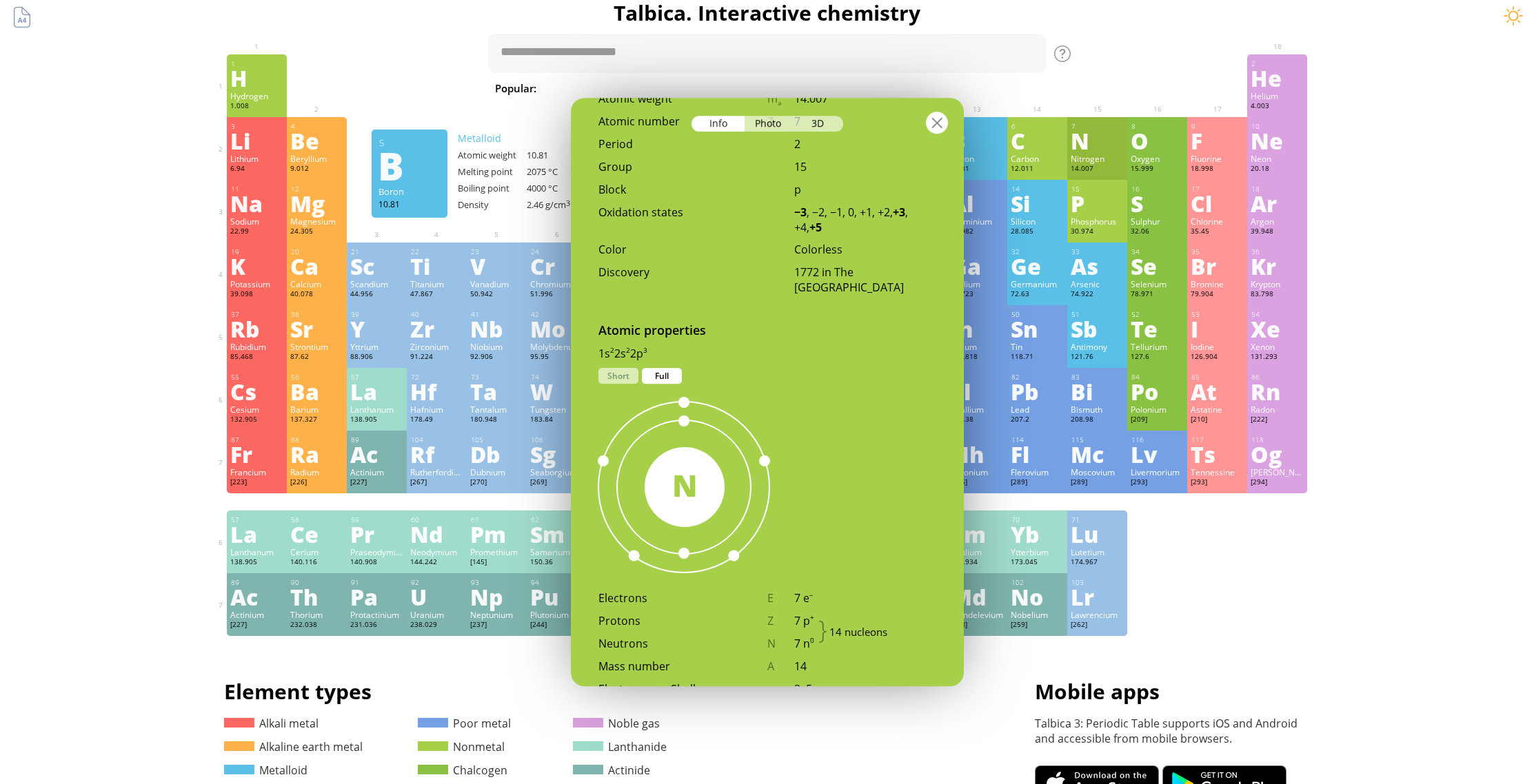
click at [937, 128] on div at bounding box center [937, 122] width 22 height 22
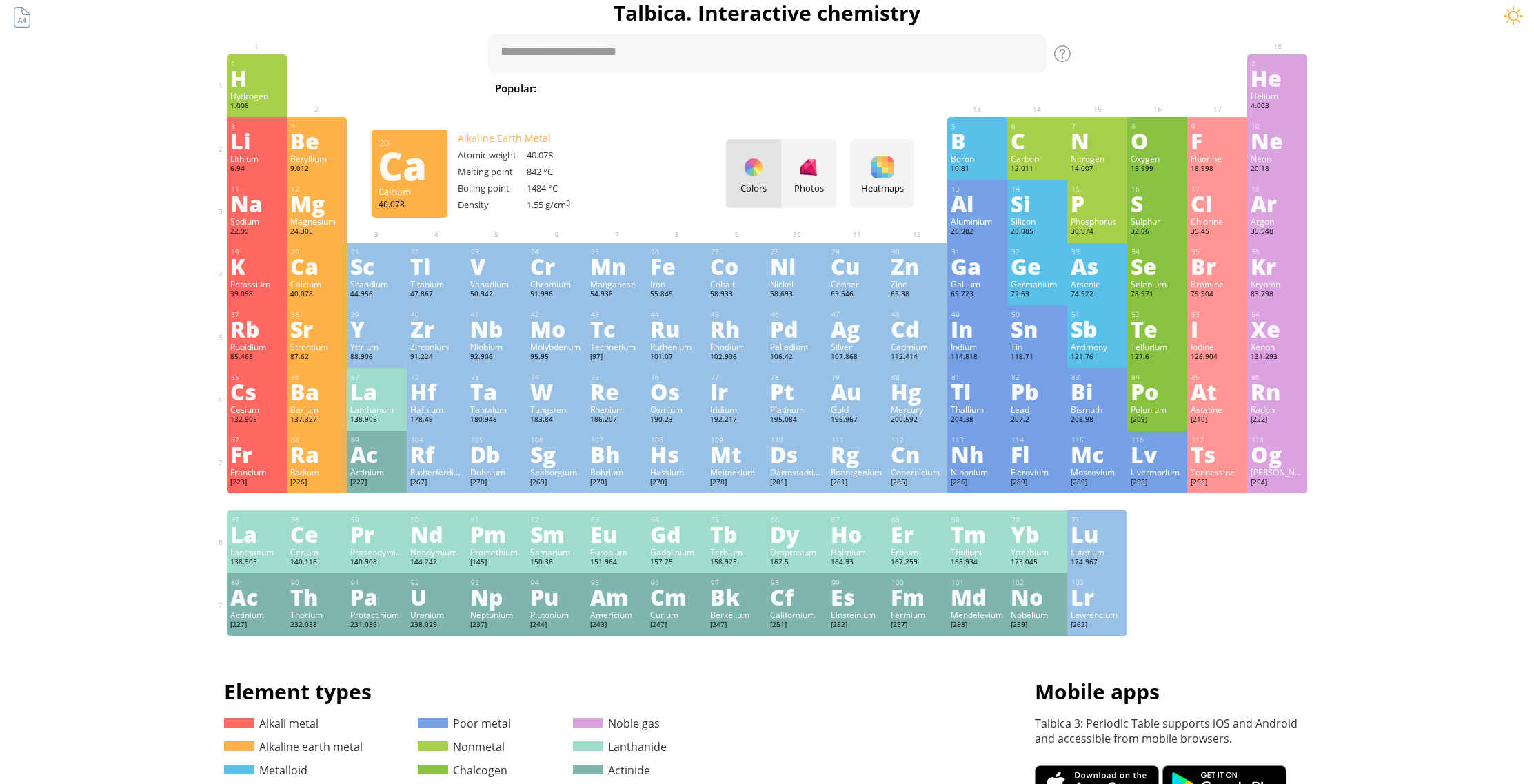
click at [310, 272] on div "Ca" at bounding box center [317, 266] width 53 height 22
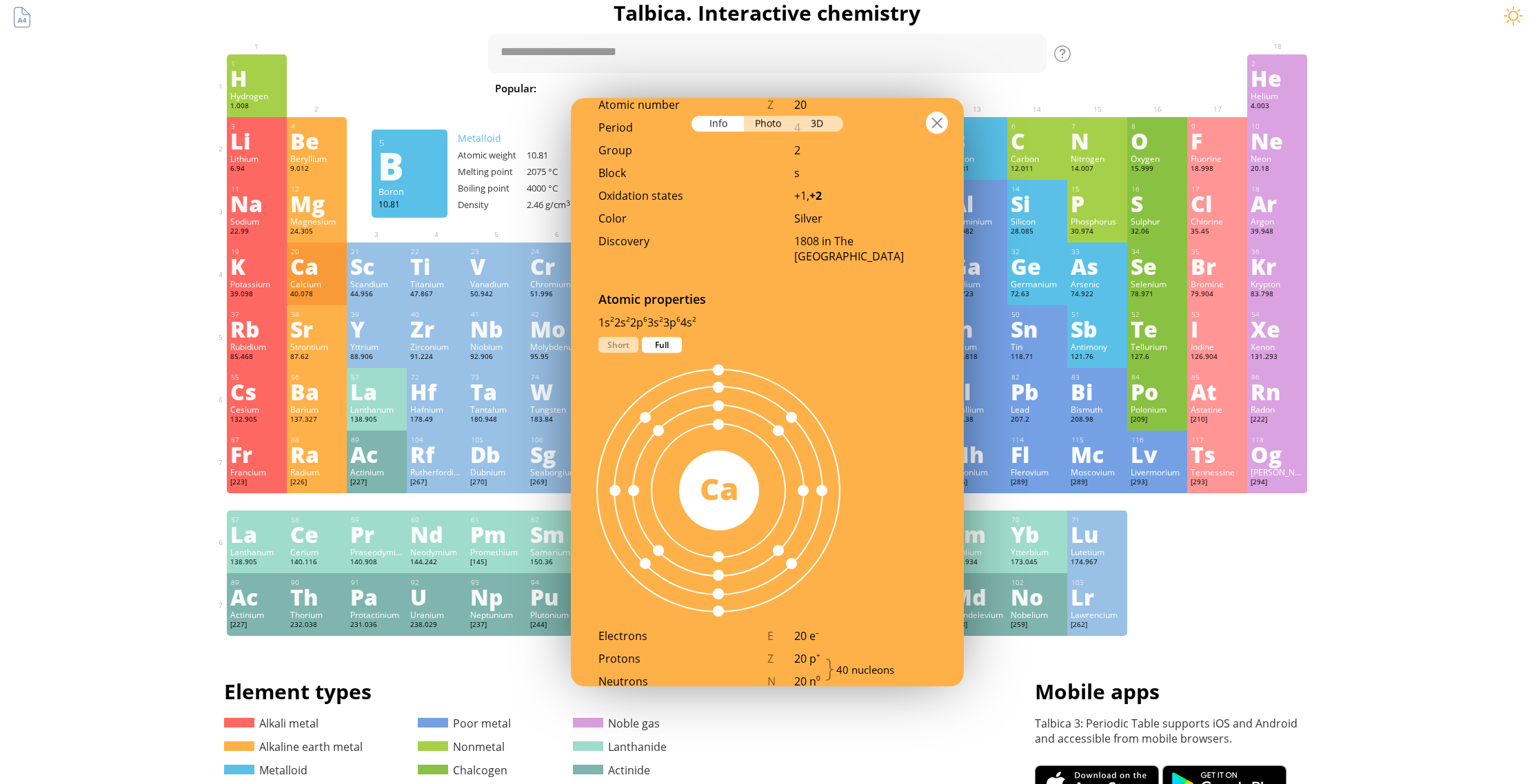
click at [941, 124] on div at bounding box center [937, 122] width 22 height 22
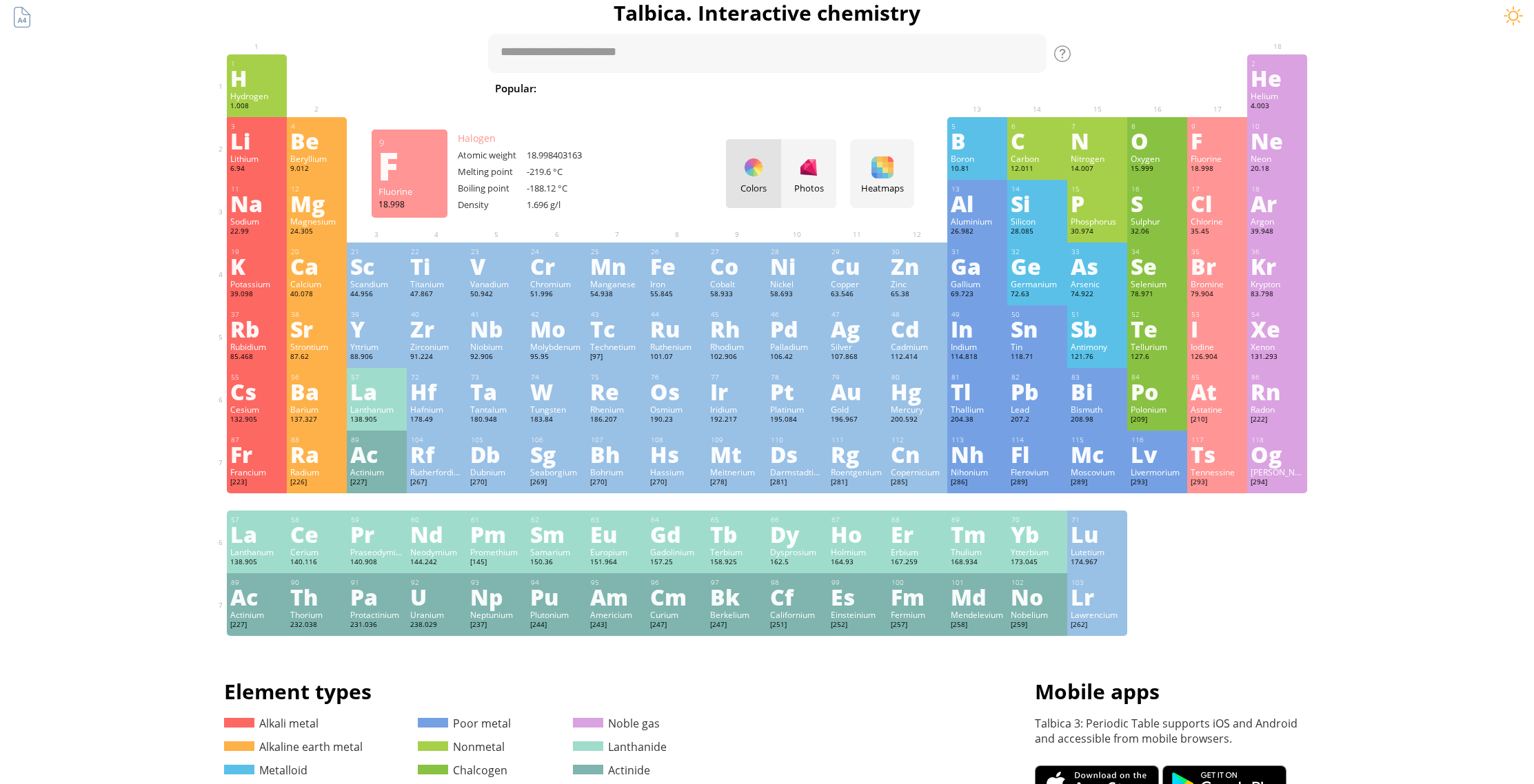
click at [1210, 145] on div "F" at bounding box center [1217, 140] width 53 height 22
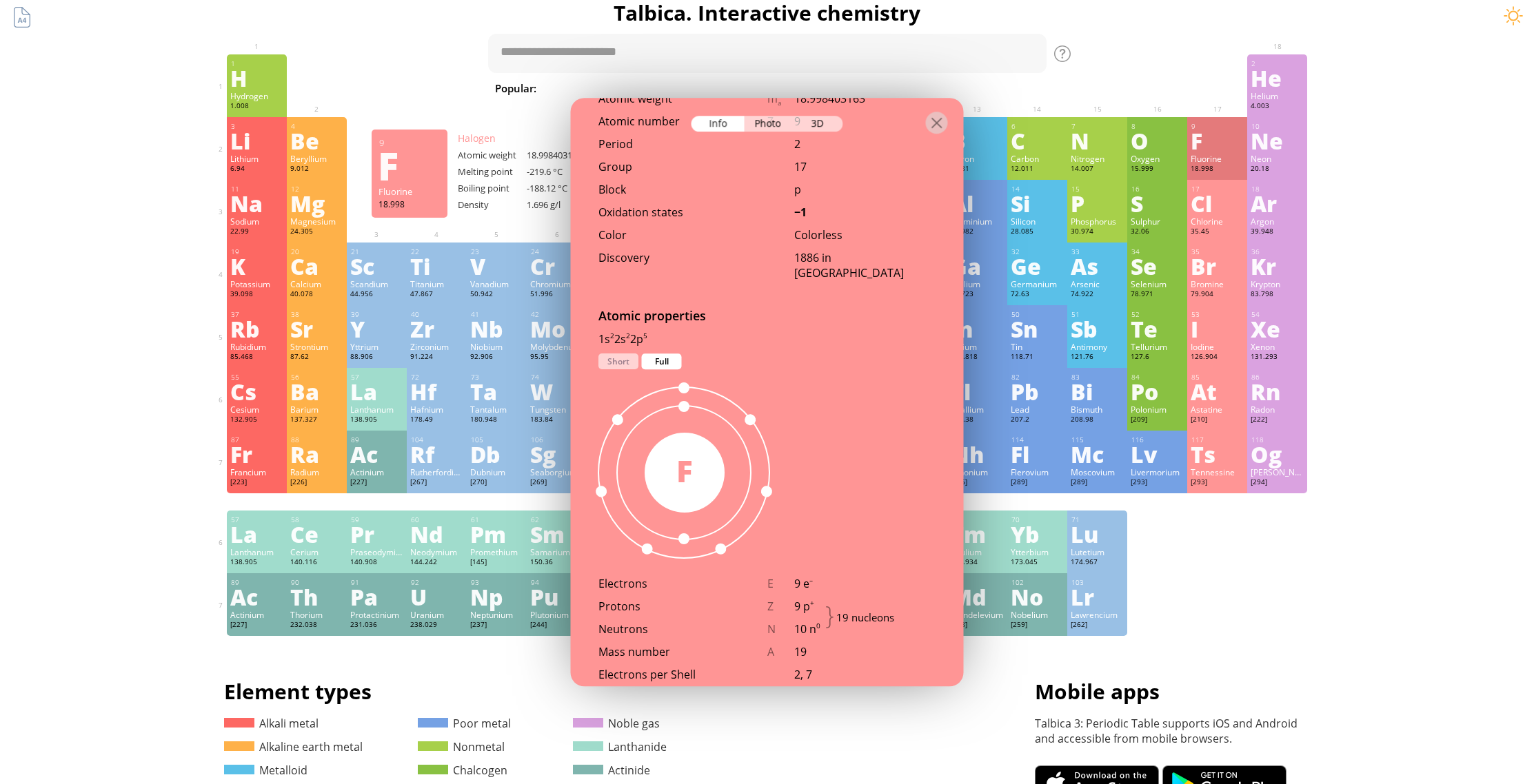
scroll to position [583, 0]
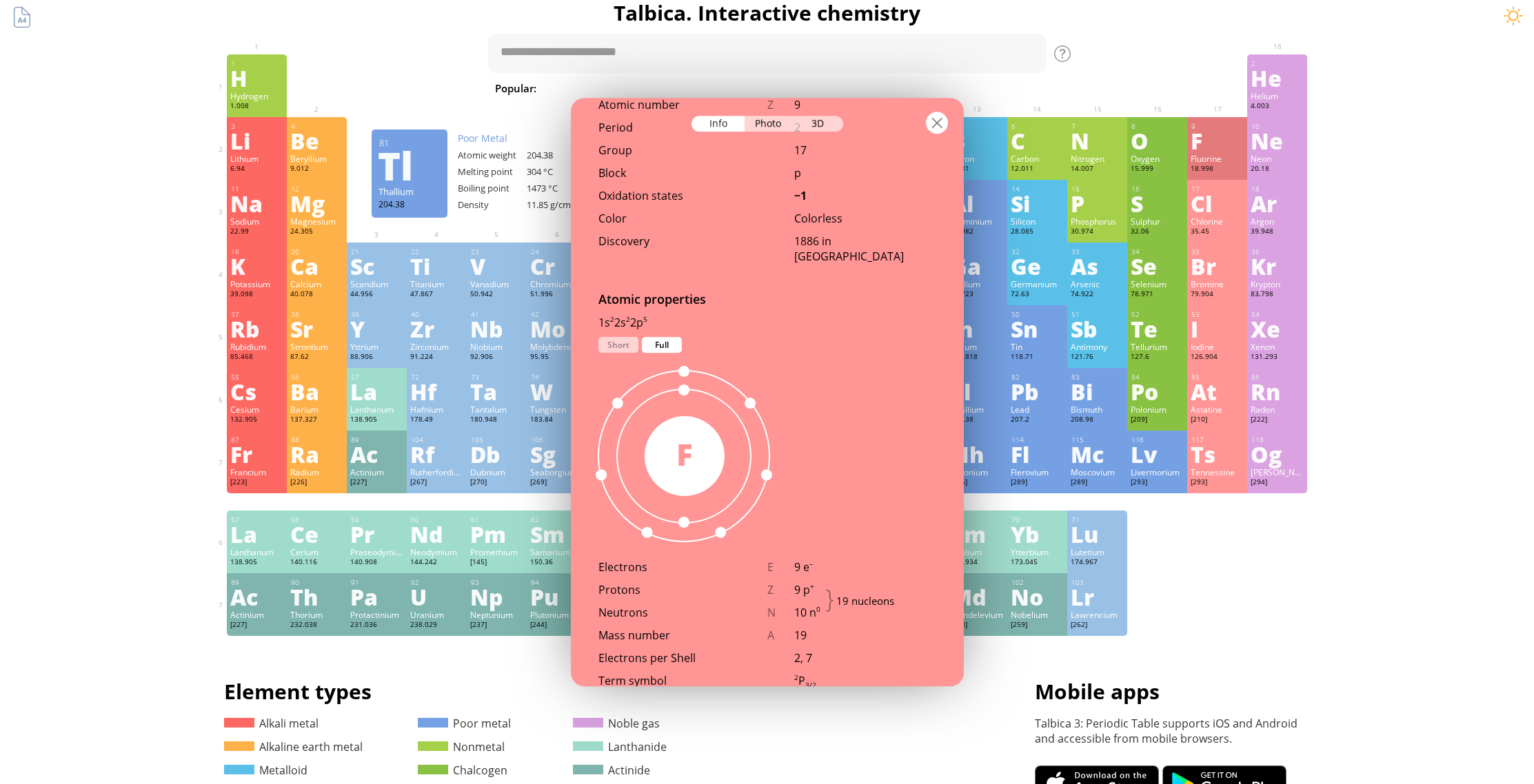
click at [942, 121] on div at bounding box center [937, 122] width 22 height 22
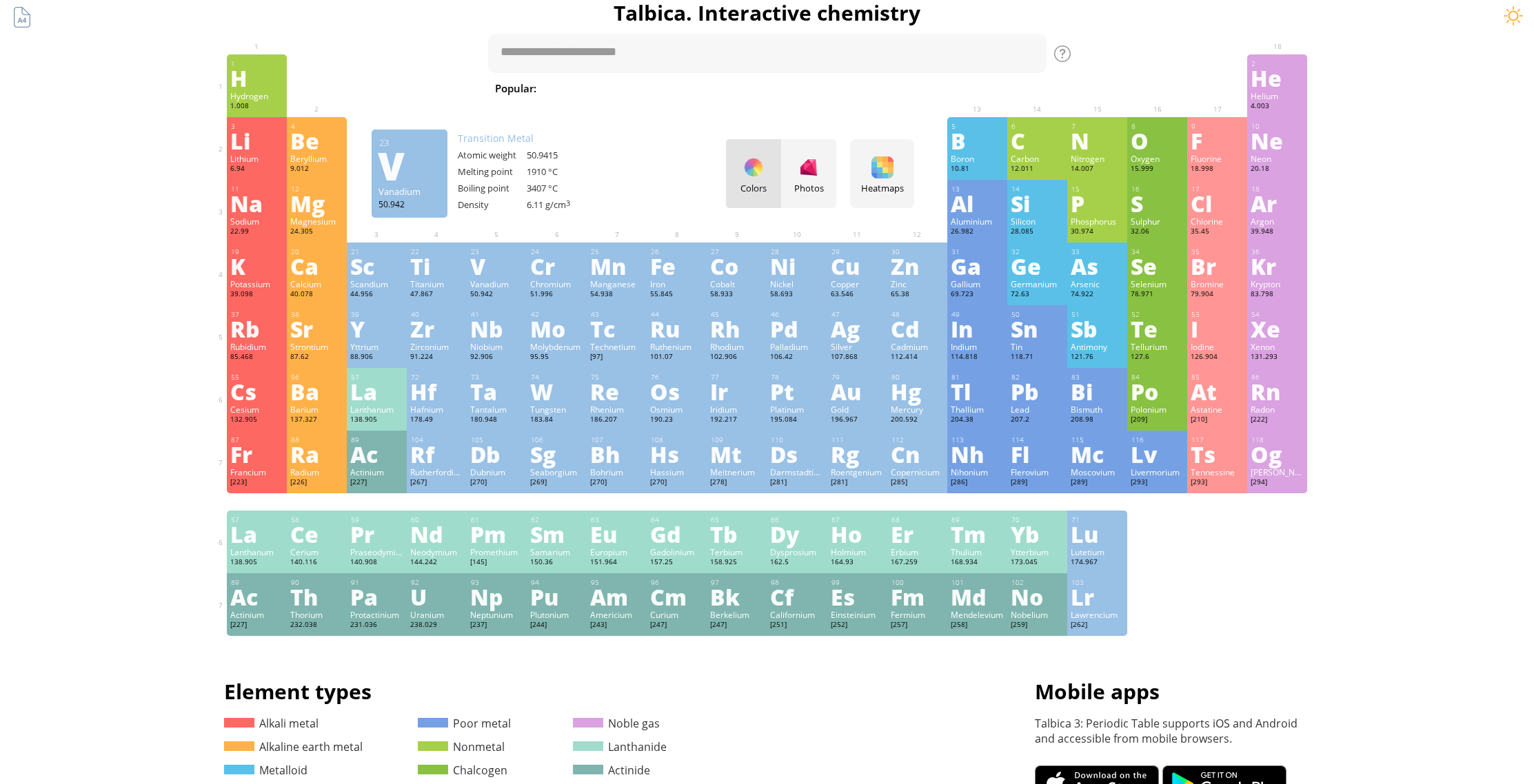
click at [485, 277] on div "V" at bounding box center [496, 266] width 53 height 22
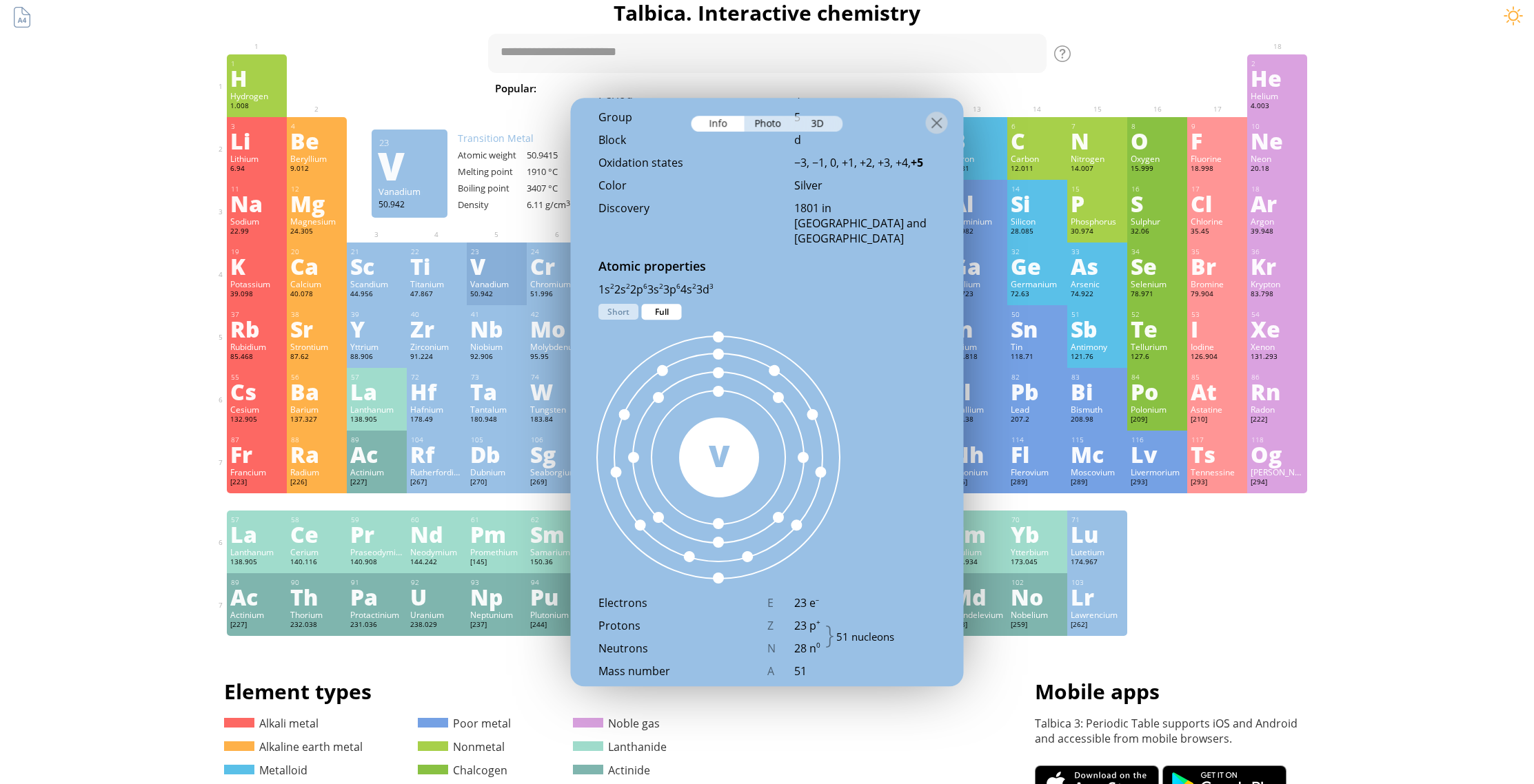
scroll to position [550, 0]
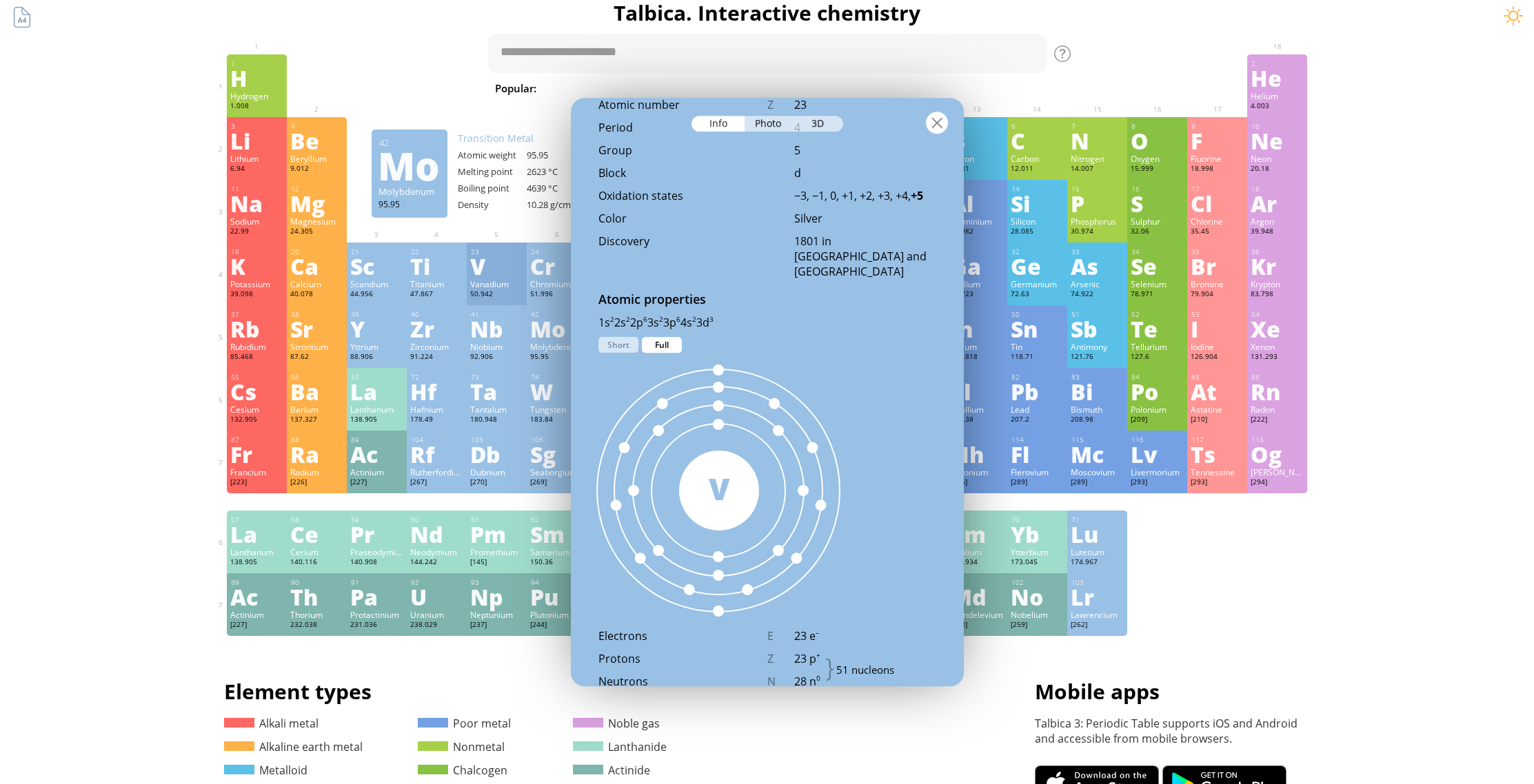
click at [934, 127] on div at bounding box center [937, 122] width 22 height 22
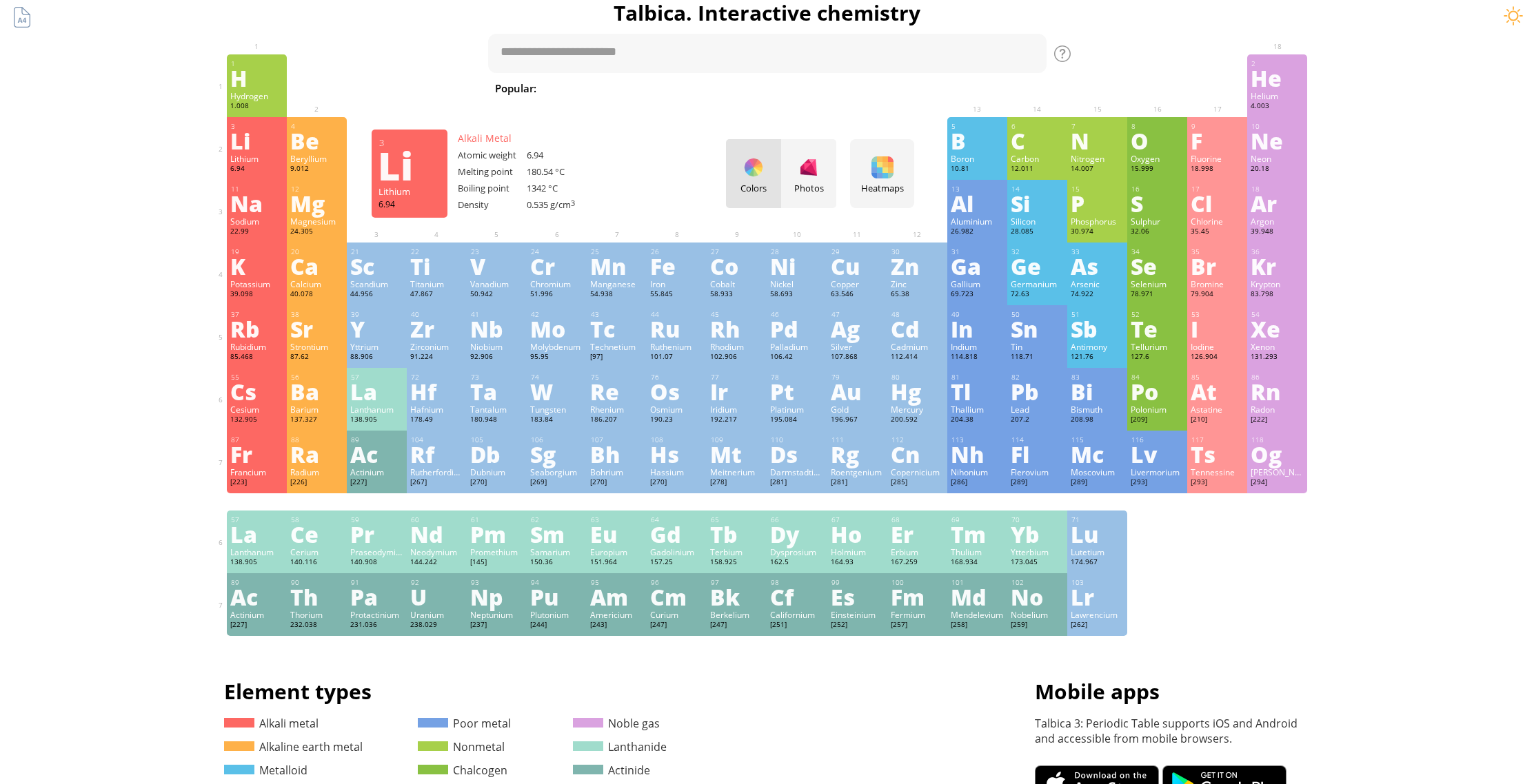
click at [255, 144] on div "Li" at bounding box center [256, 140] width 53 height 22
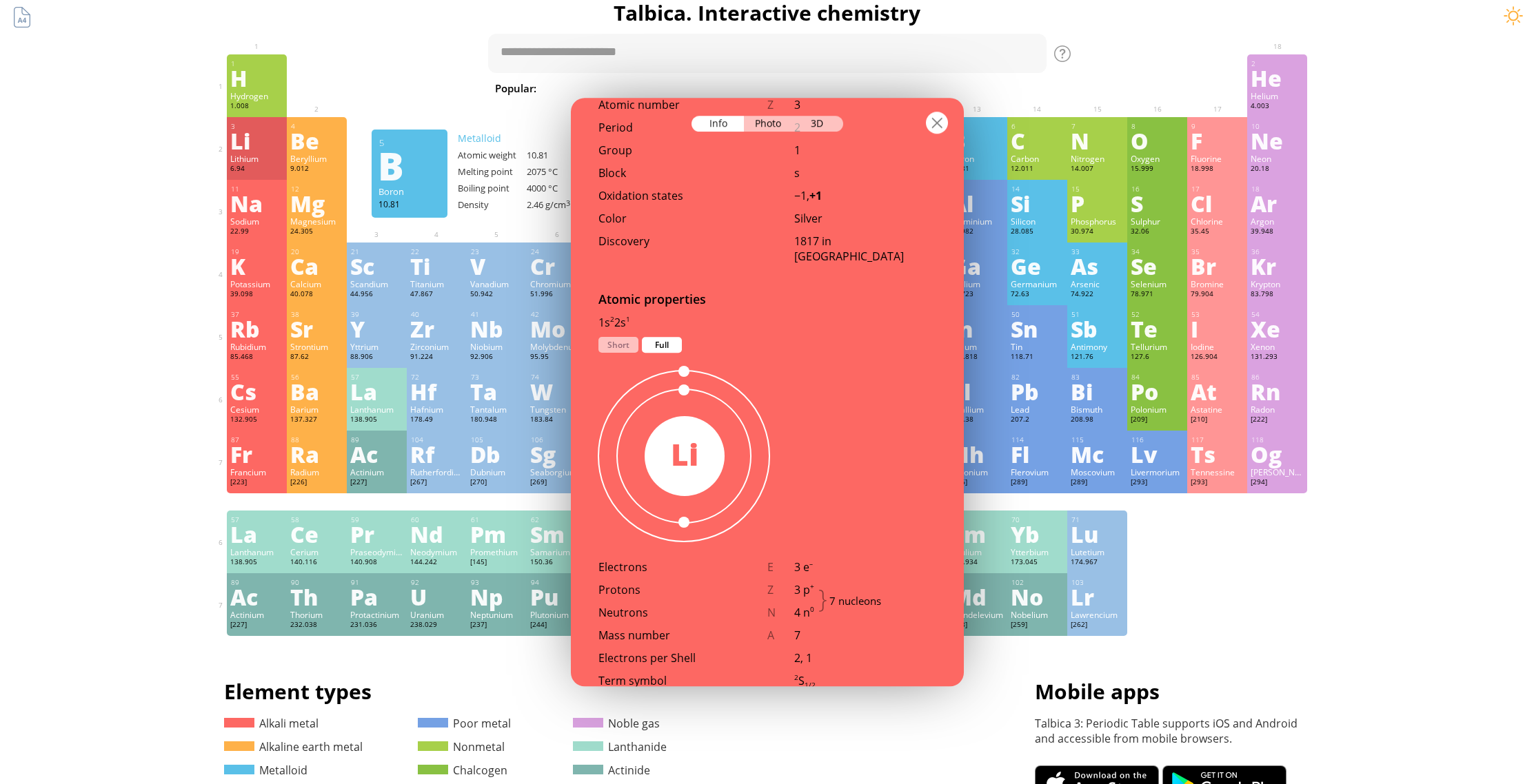
click at [934, 127] on div at bounding box center [937, 122] width 22 height 22
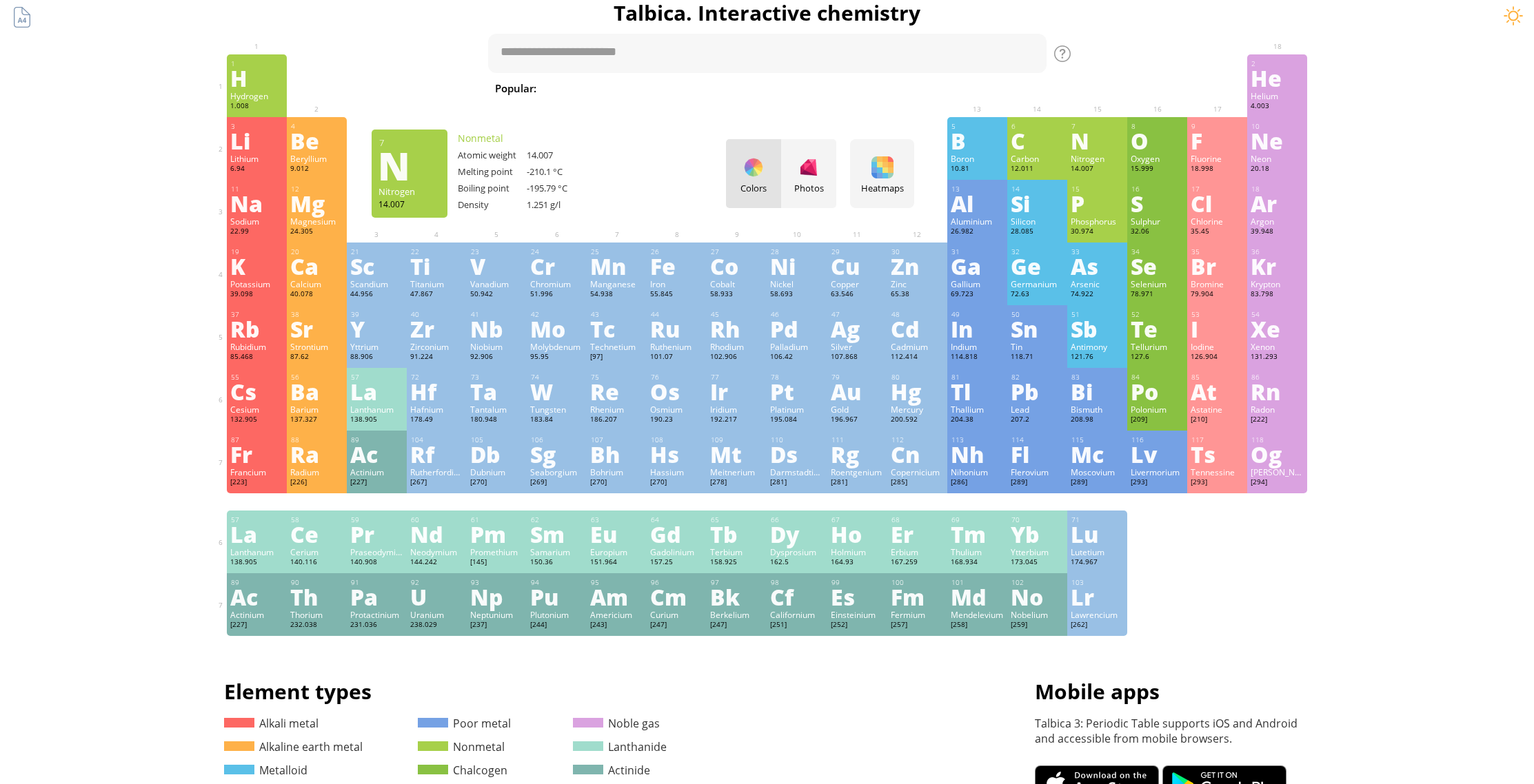
click at [1089, 133] on div "N" at bounding box center [1097, 140] width 53 height 22
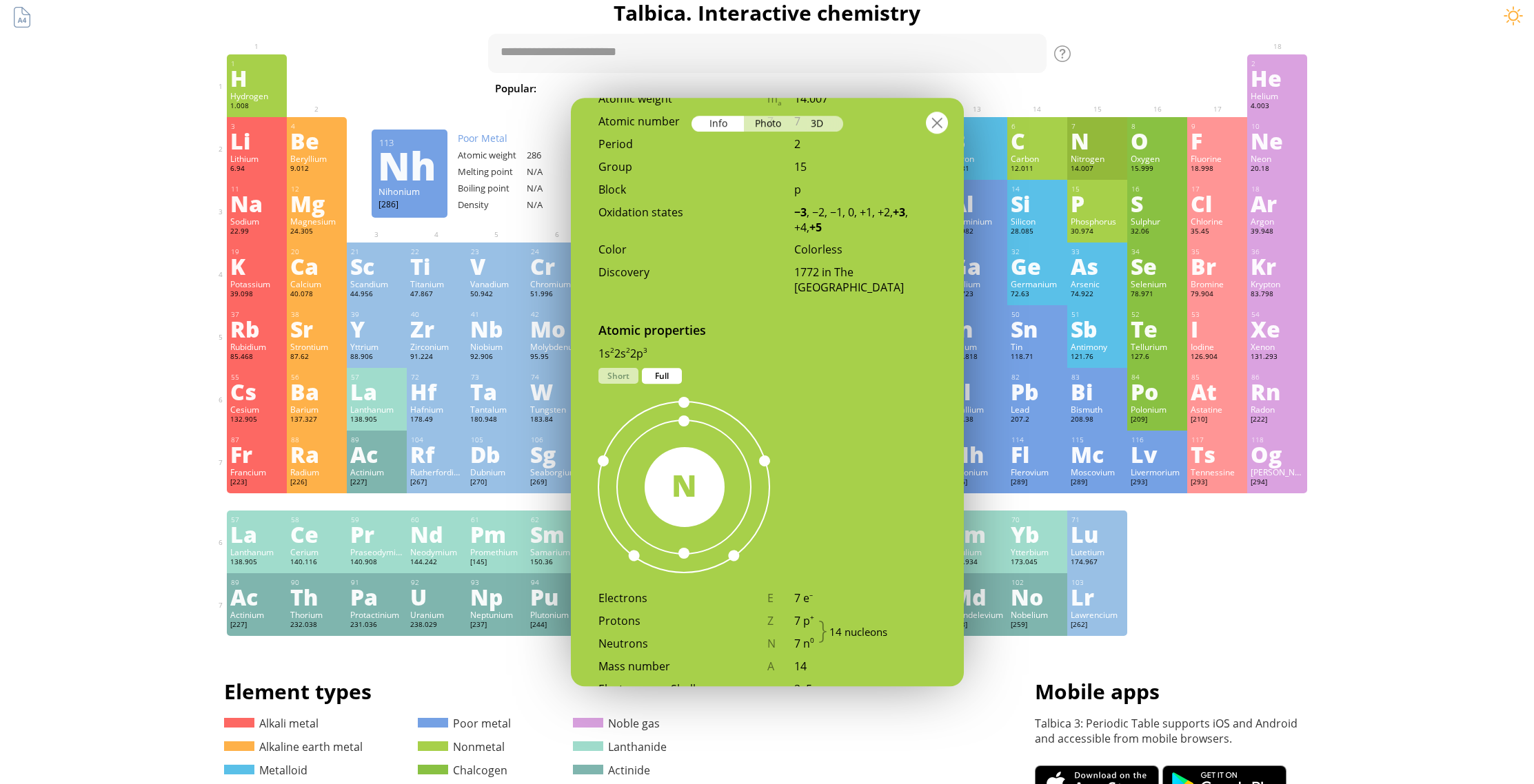
click at [936, 125] on div at bounding box center [937, 122] width 22 height 22
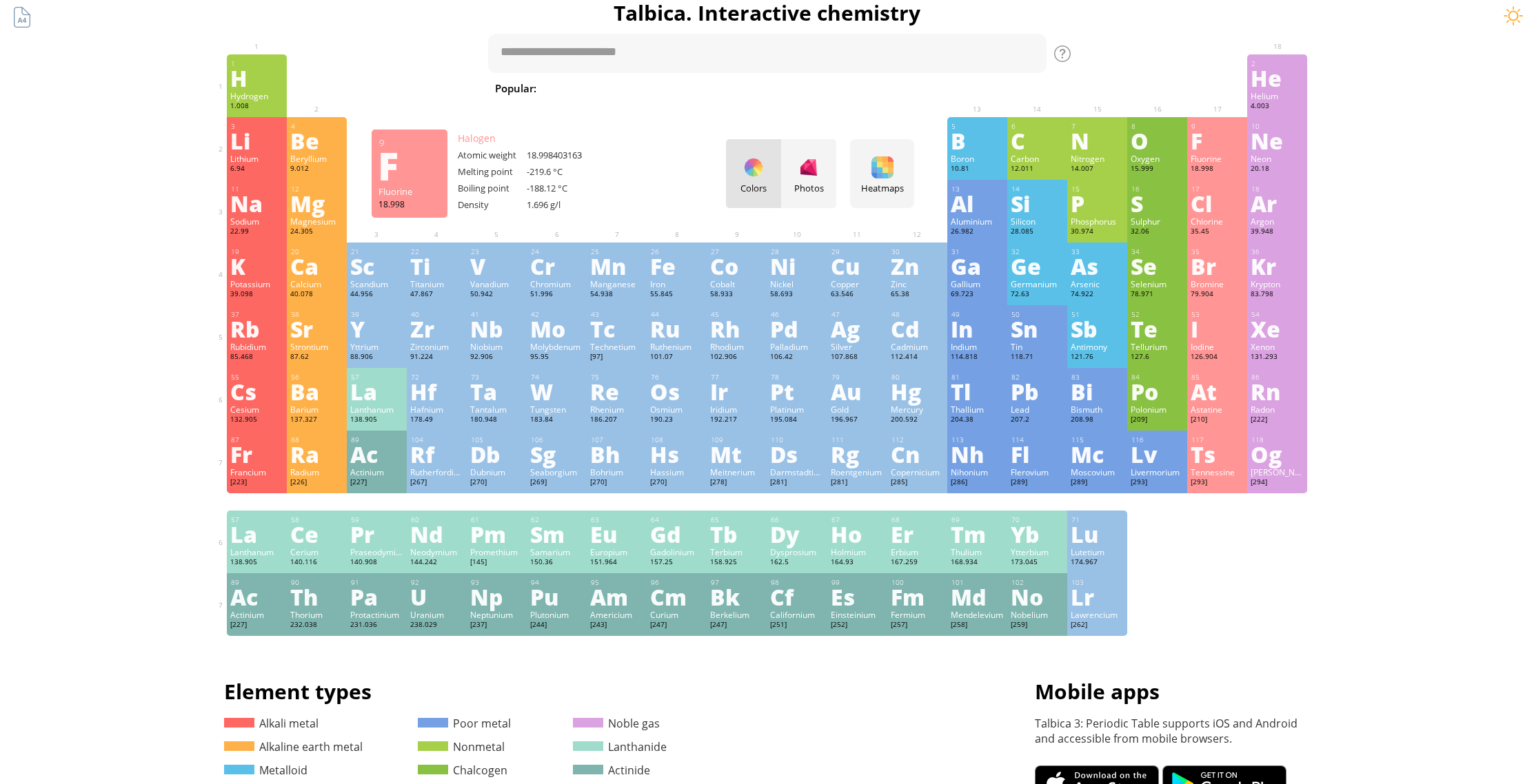
click at [1223, 136] on div "F" at bounding box center [1217, 140] width 53 height 22
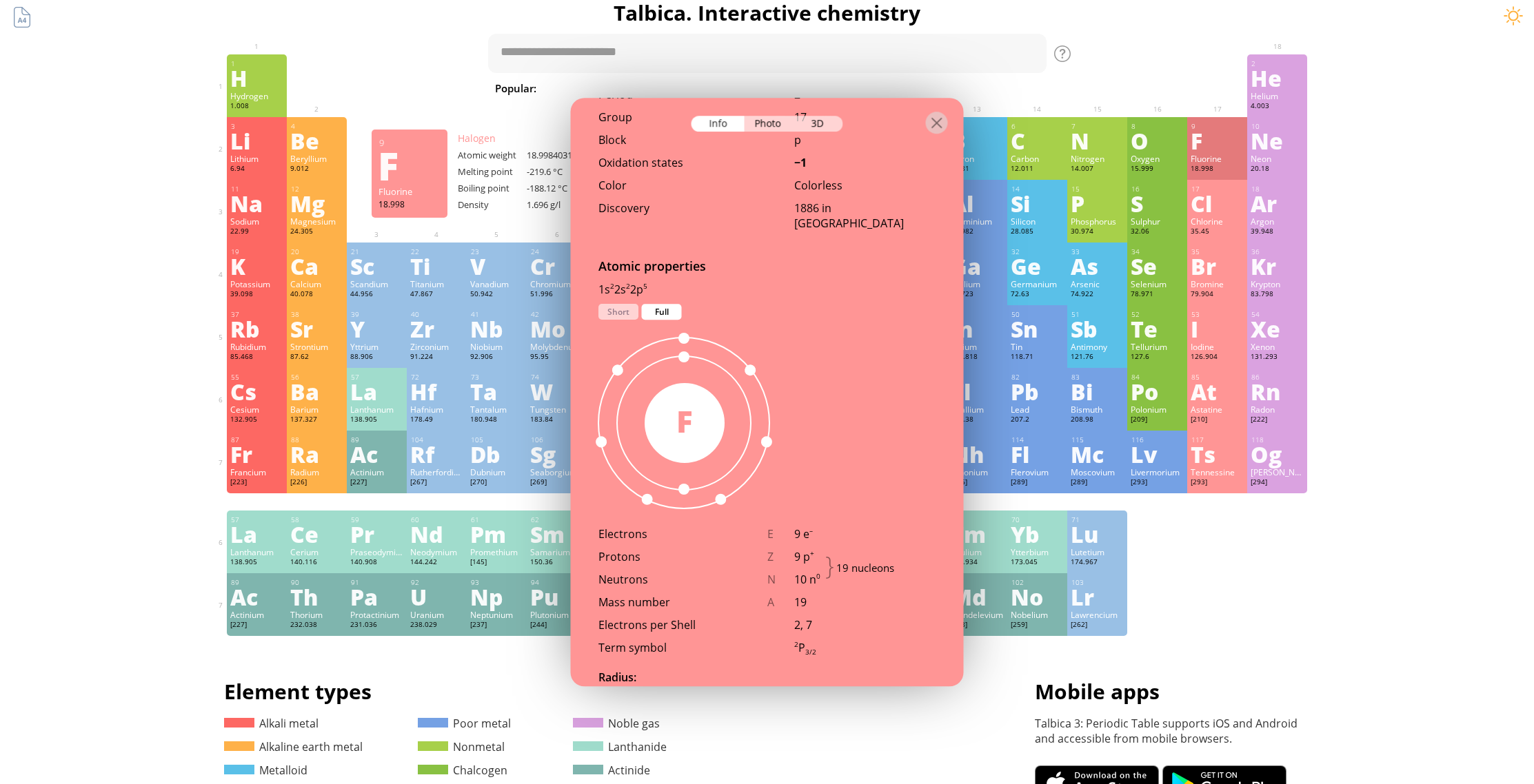
scroll to position [583, 0]
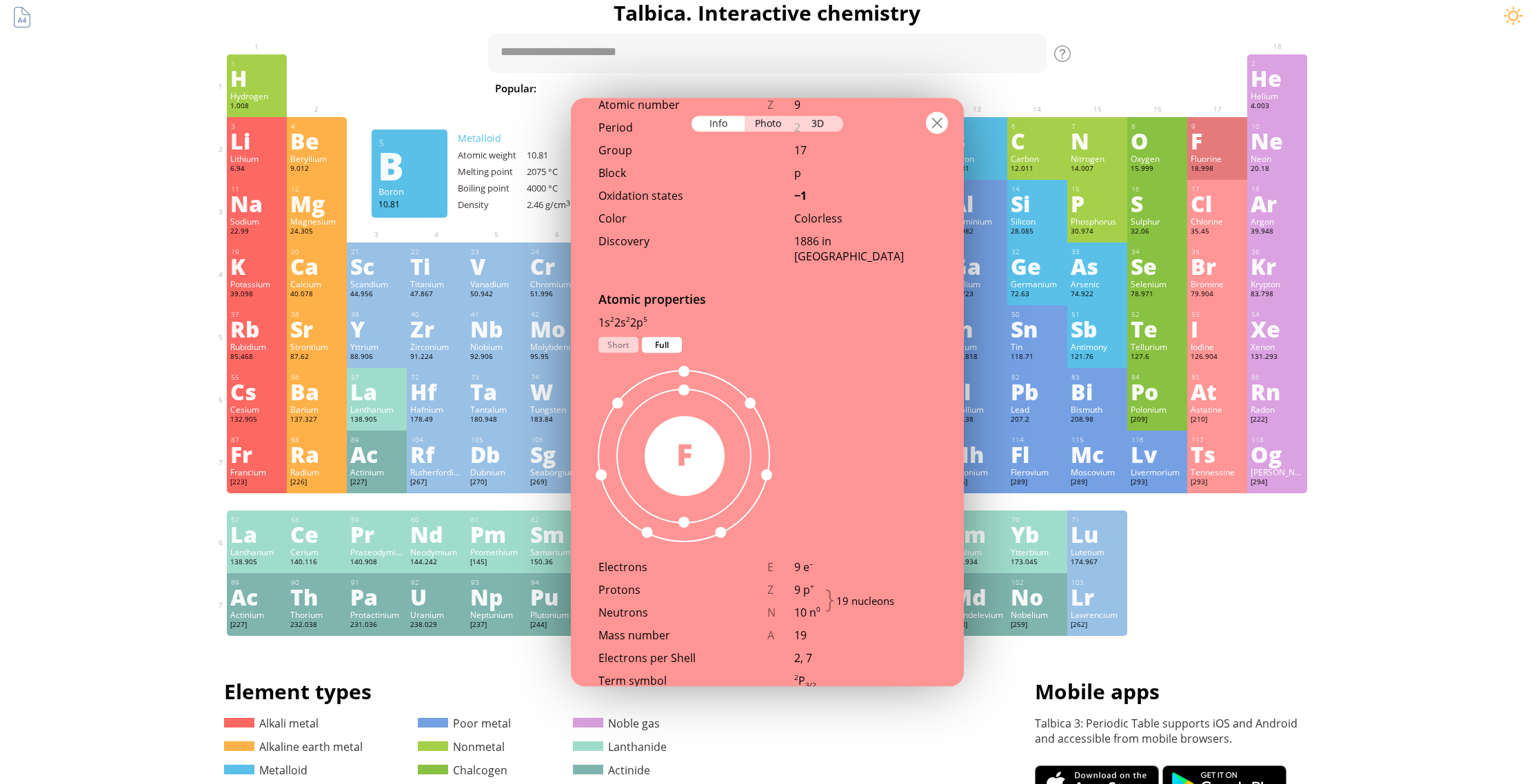
click at [945, 125] on div at bounding box center [937, 122] width 22 height 22
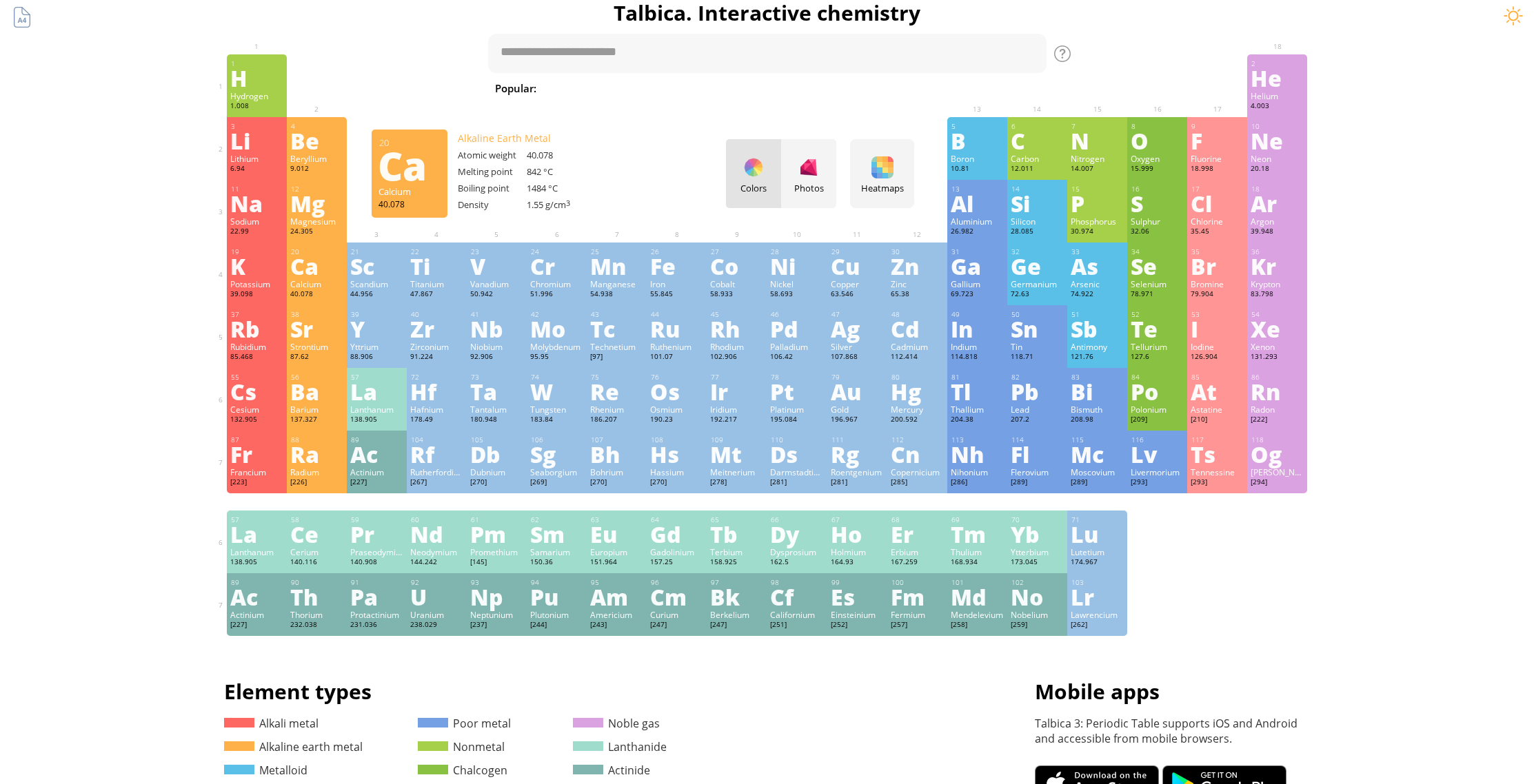
click at [318, 271] on div "Ca" at bounding box center [317, 266] width 53 height 22
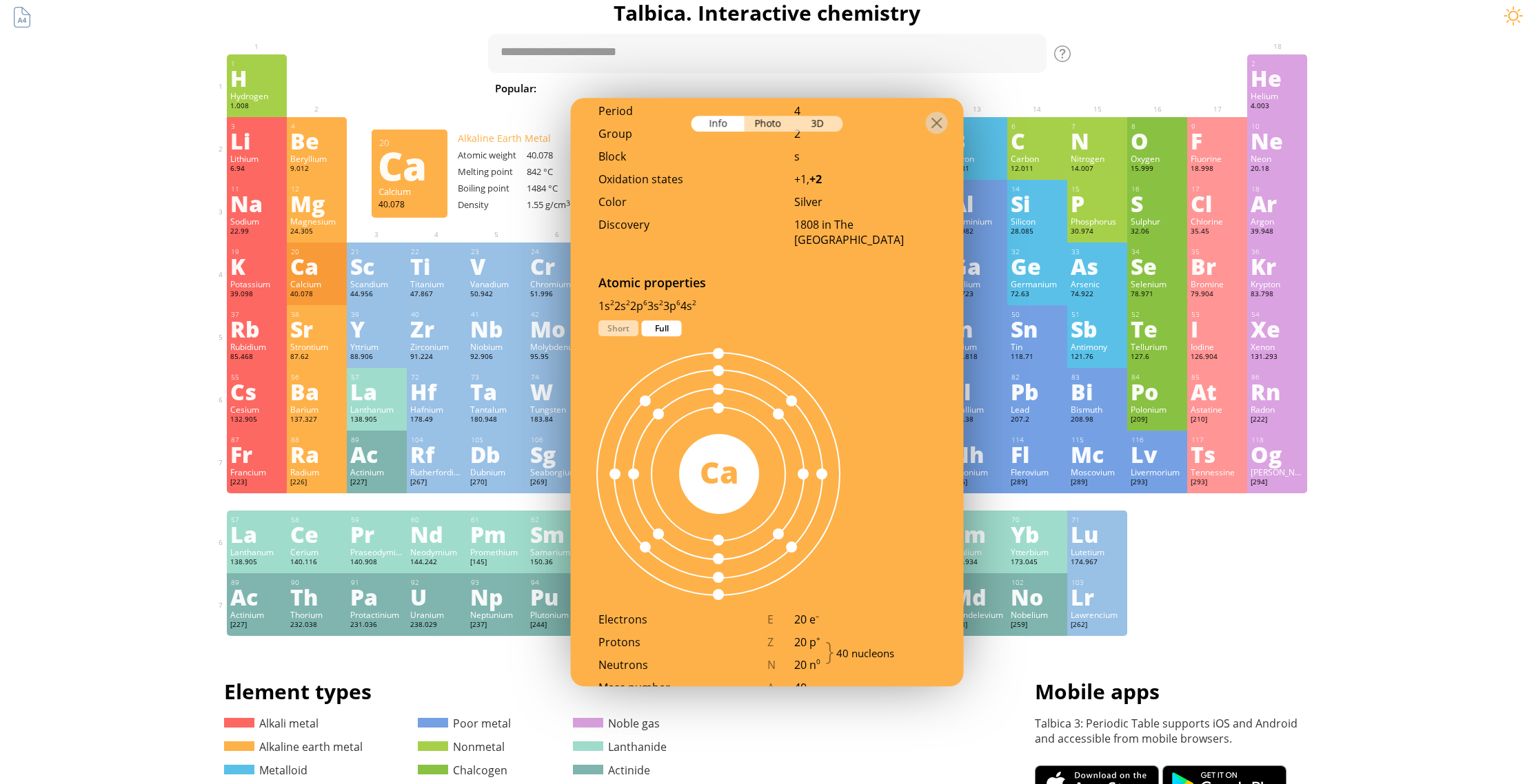
scroll to position [567, 0]
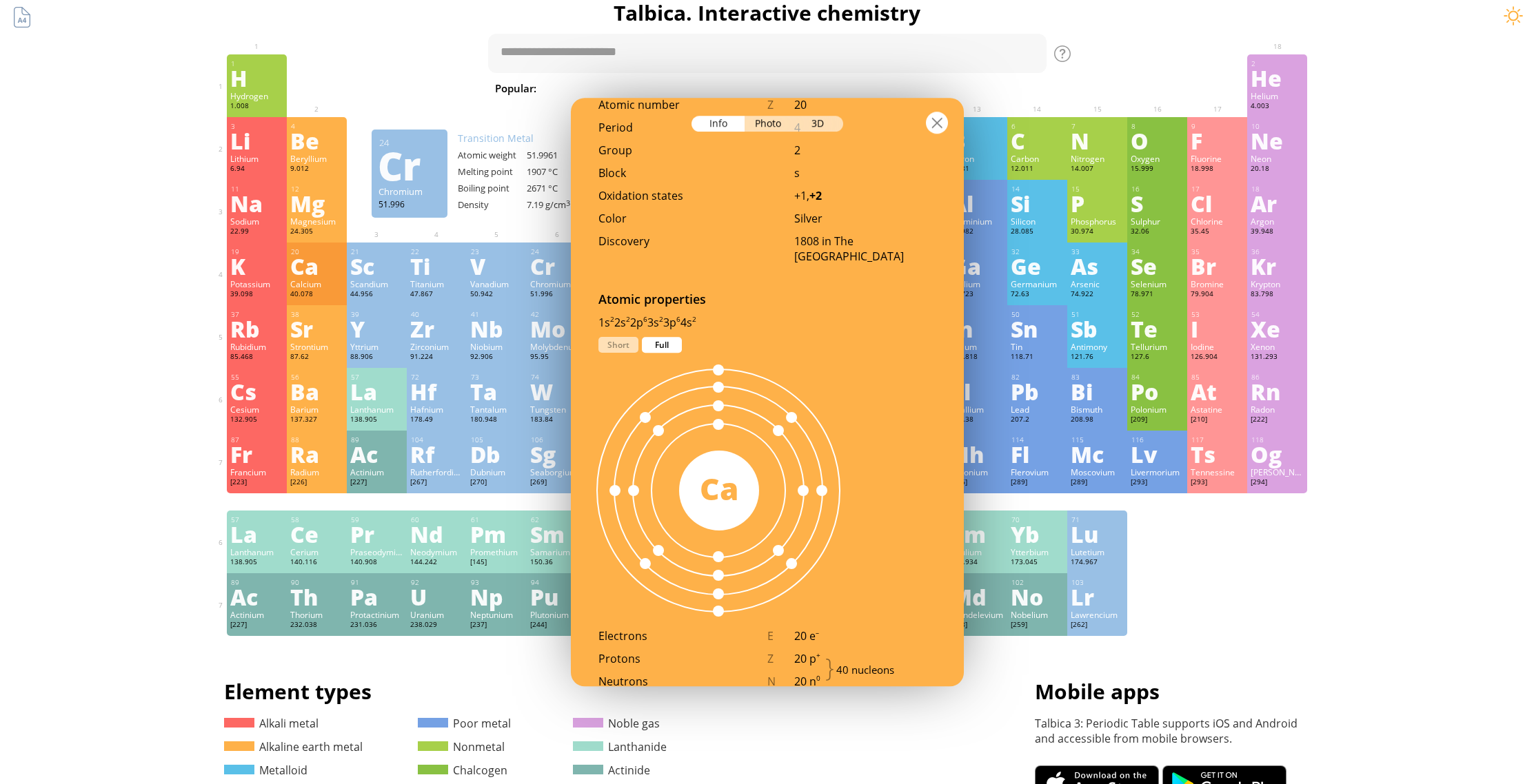
click at [939, 116] on div at bounding box center [937, 122] width 22 height 22
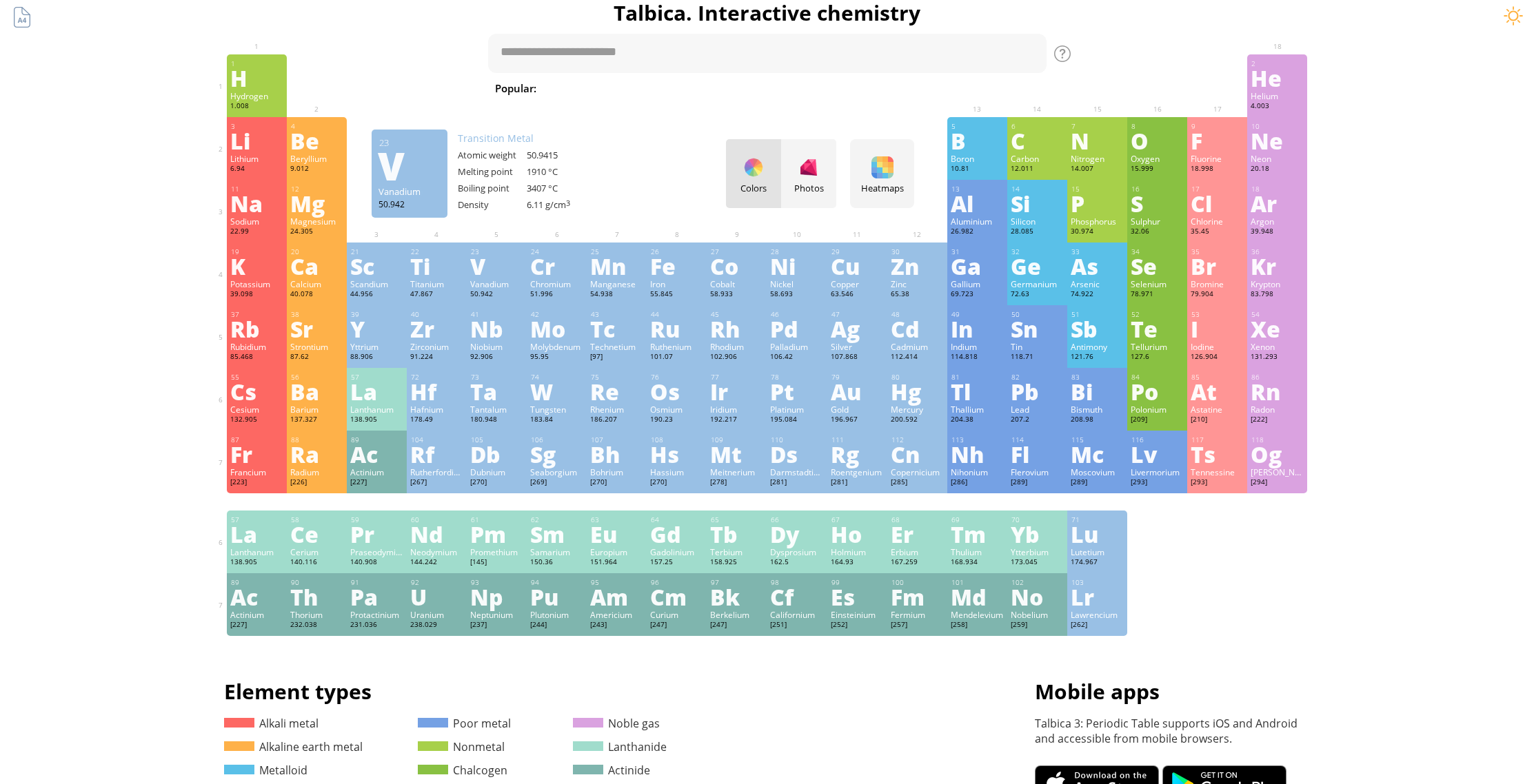
click at [480, 265] on div "V" at bounding box center [496, 266] width 53 height 22
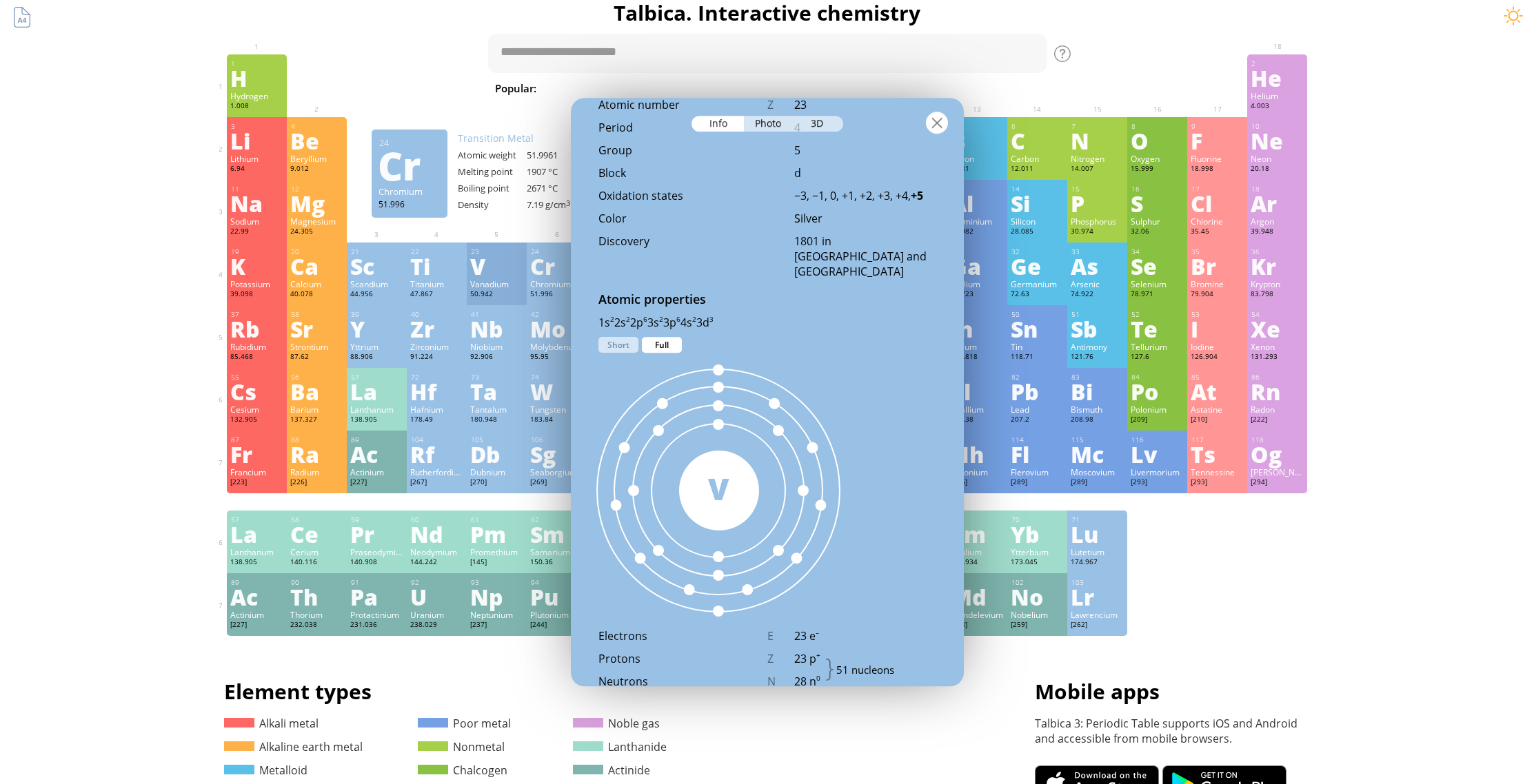
click at [936, 124] on div at bounding box center [937, 122] width 22 height 22
